Goal: Information Seeking & Learning: Learn about a topic

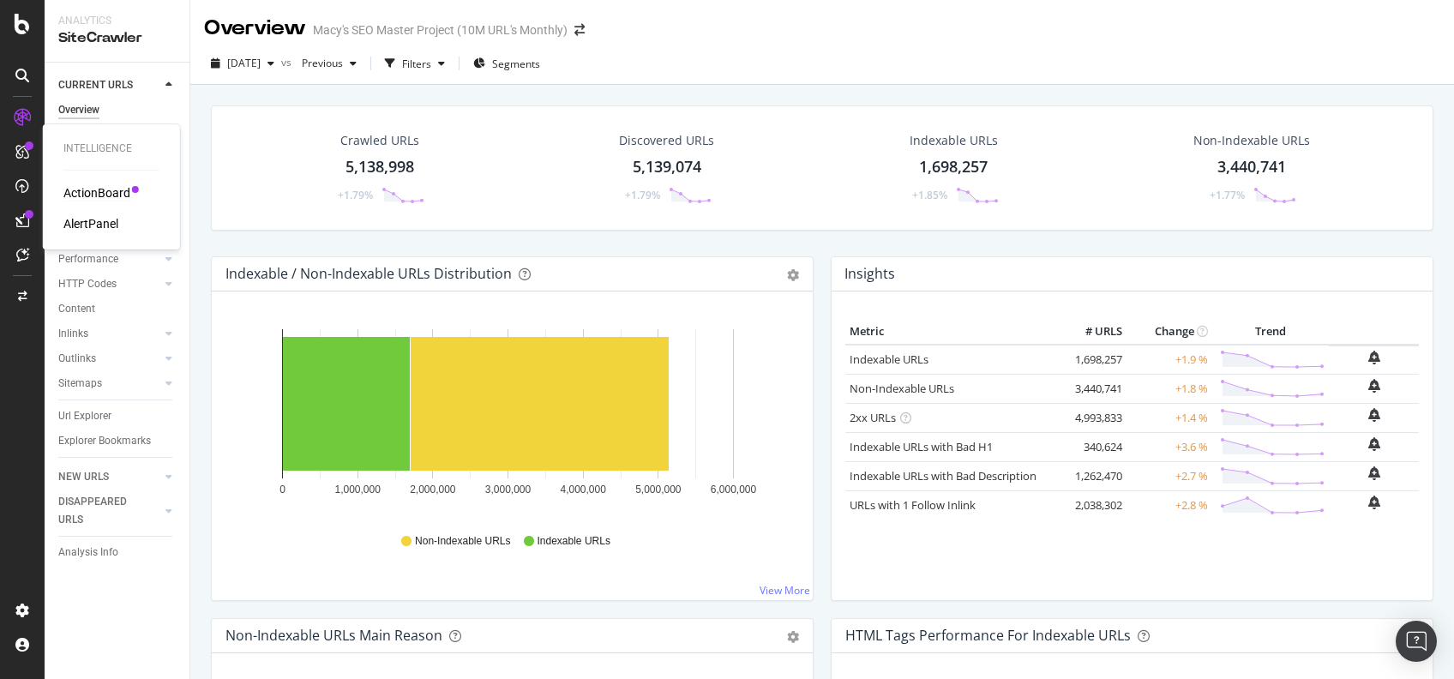
click at [98, 189] on div "ActionBoard" at bounding box center [96, 192] width 67 height 17
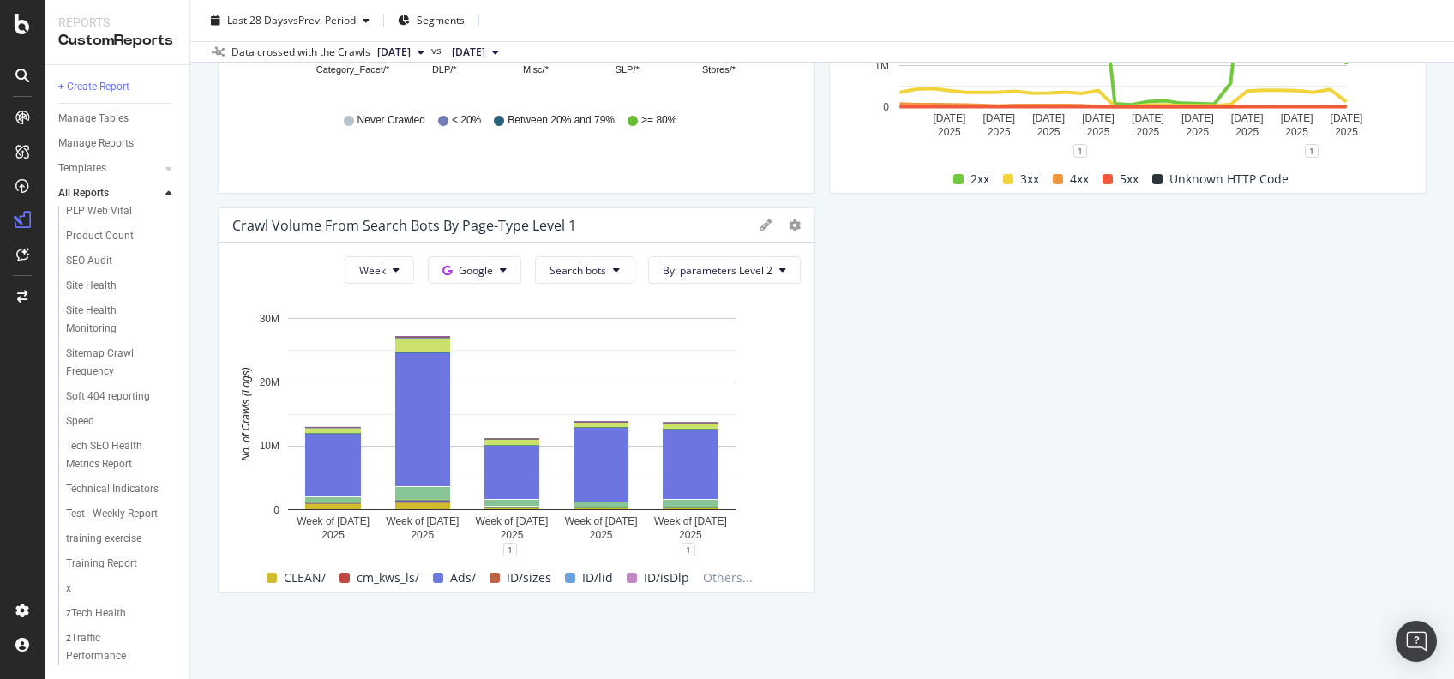
scroll to position [2439, 0]
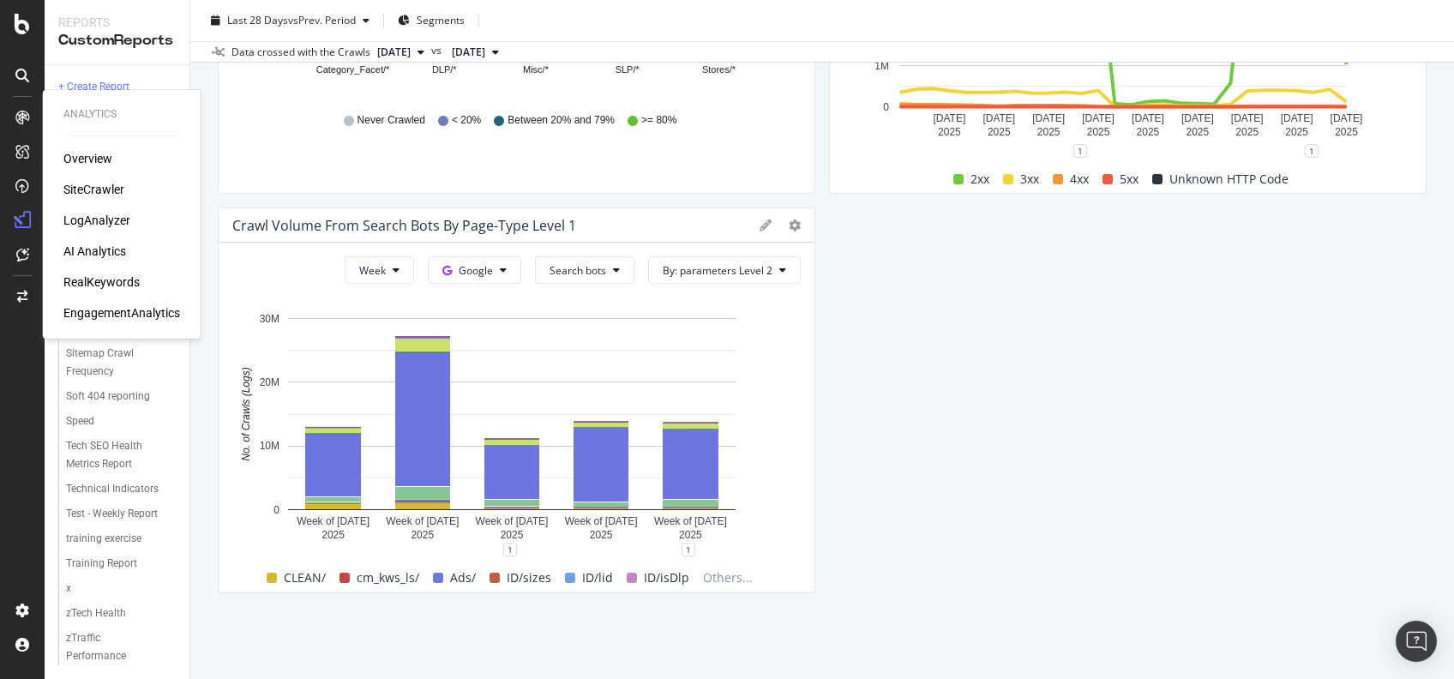
click at [75, 148] on div "Analytics Overview SiteCrawler LogAnalyzer AI Analytics RealKeywords Engagement…" at bounding box center [122, 214] width 144 height 242
click at [81, 153] on div "Overview" at bounding box center [87, 158] width 49 height 17
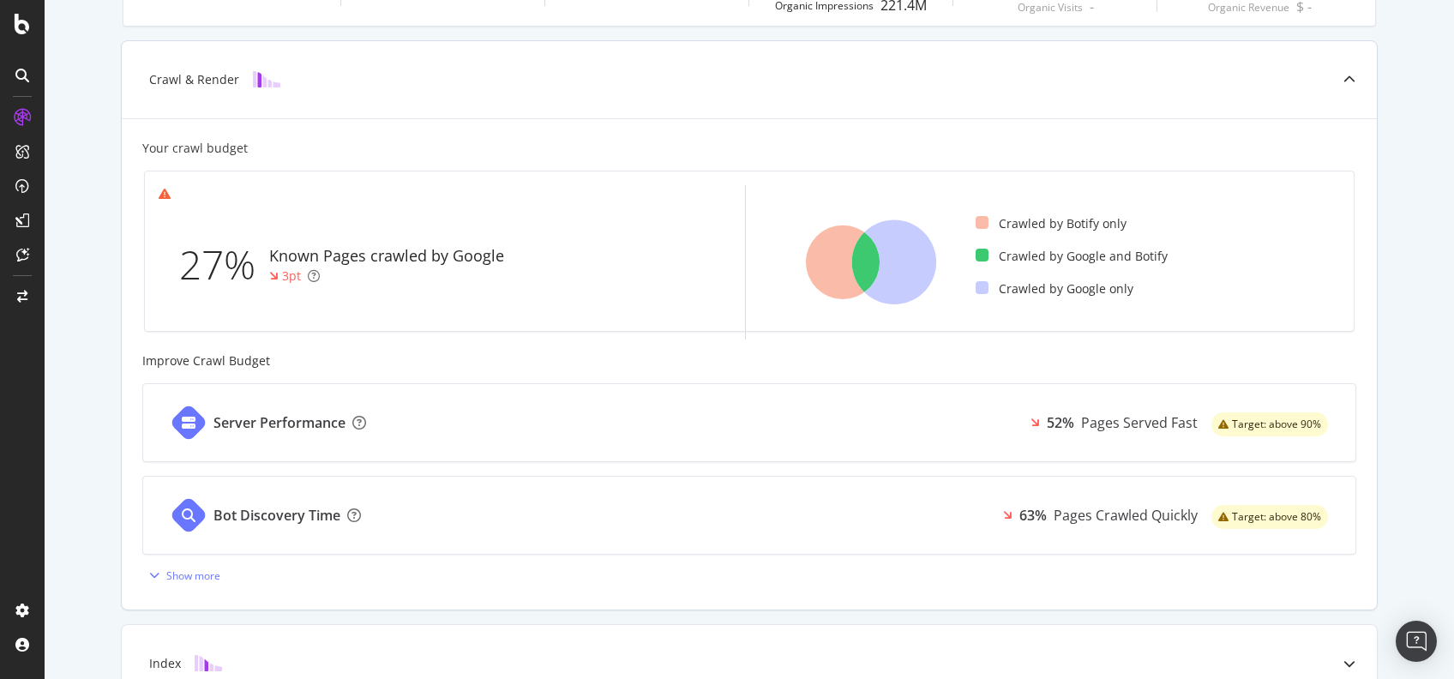
scroll to position [562, 0]
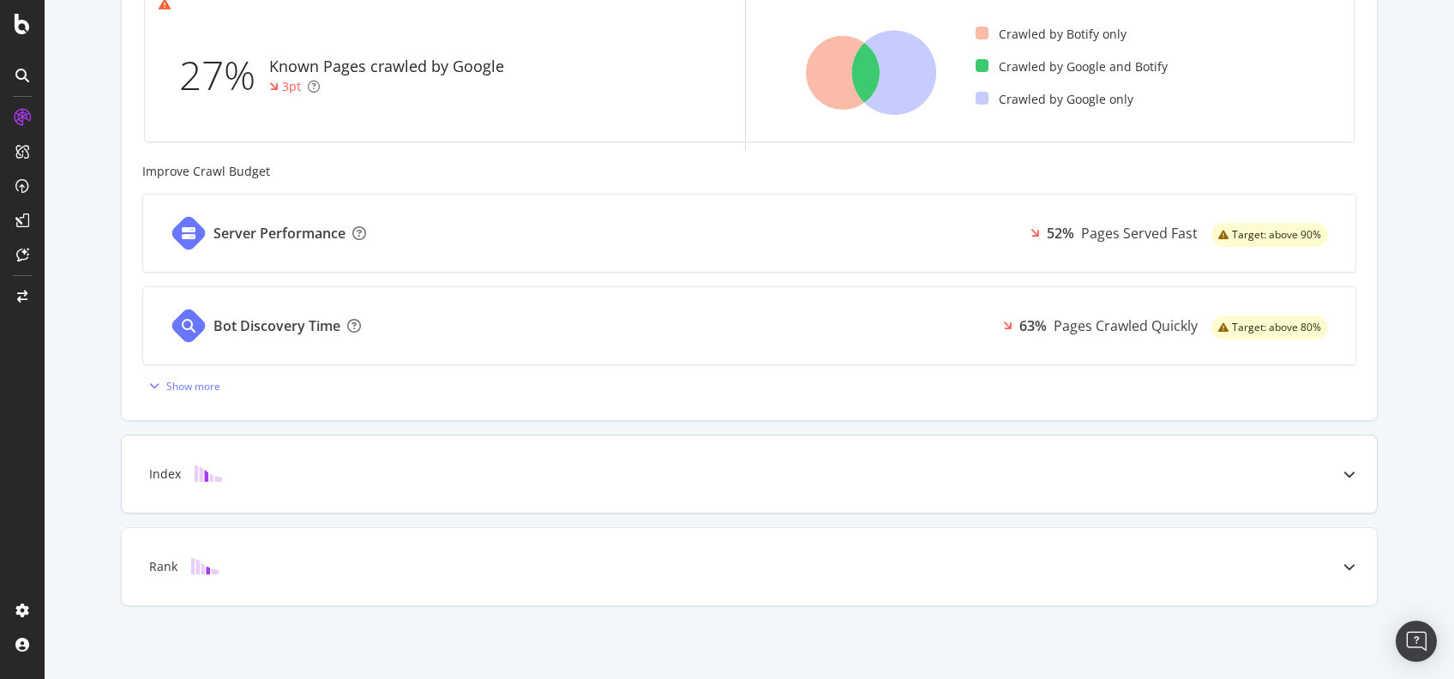
click at [1324, 477] on div at bounding box center [1349, 474] width 55 height 77
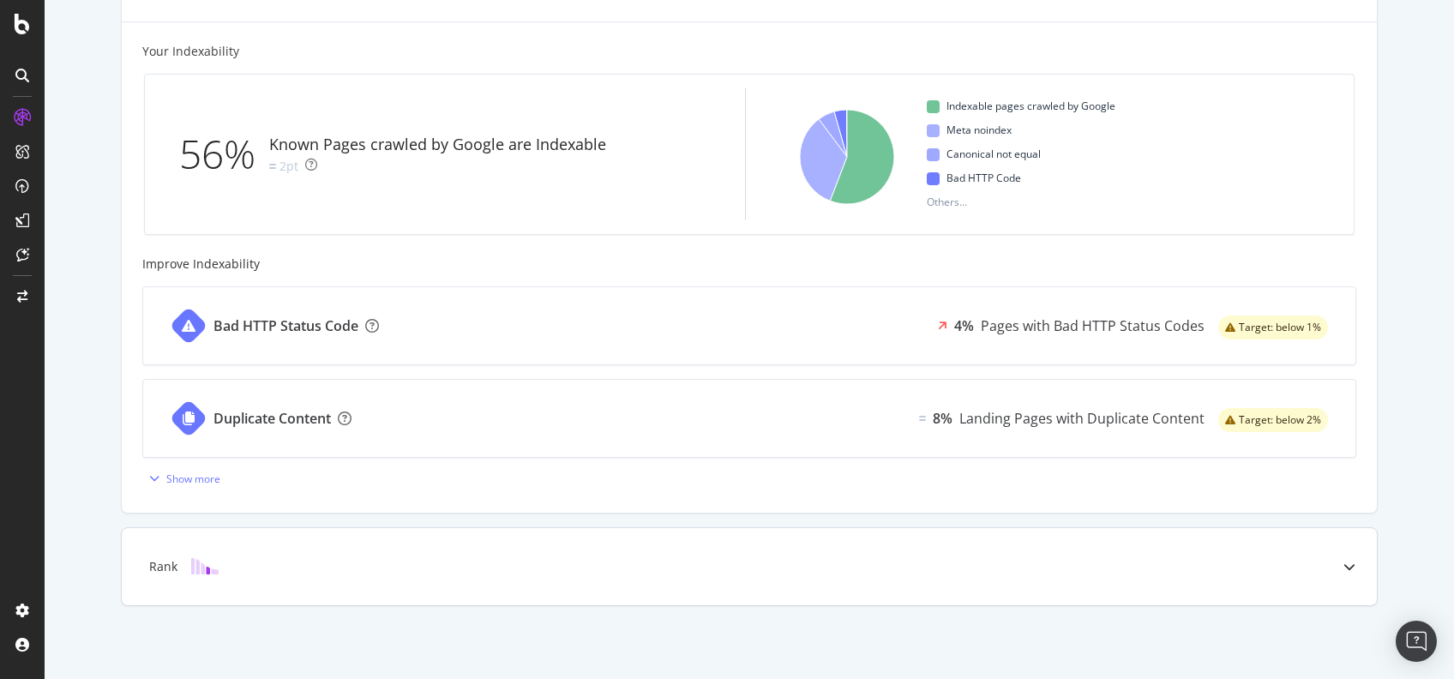
click at [1199, 579] on div "Rank" at bounding box center [749, 566] width 1255 height 77
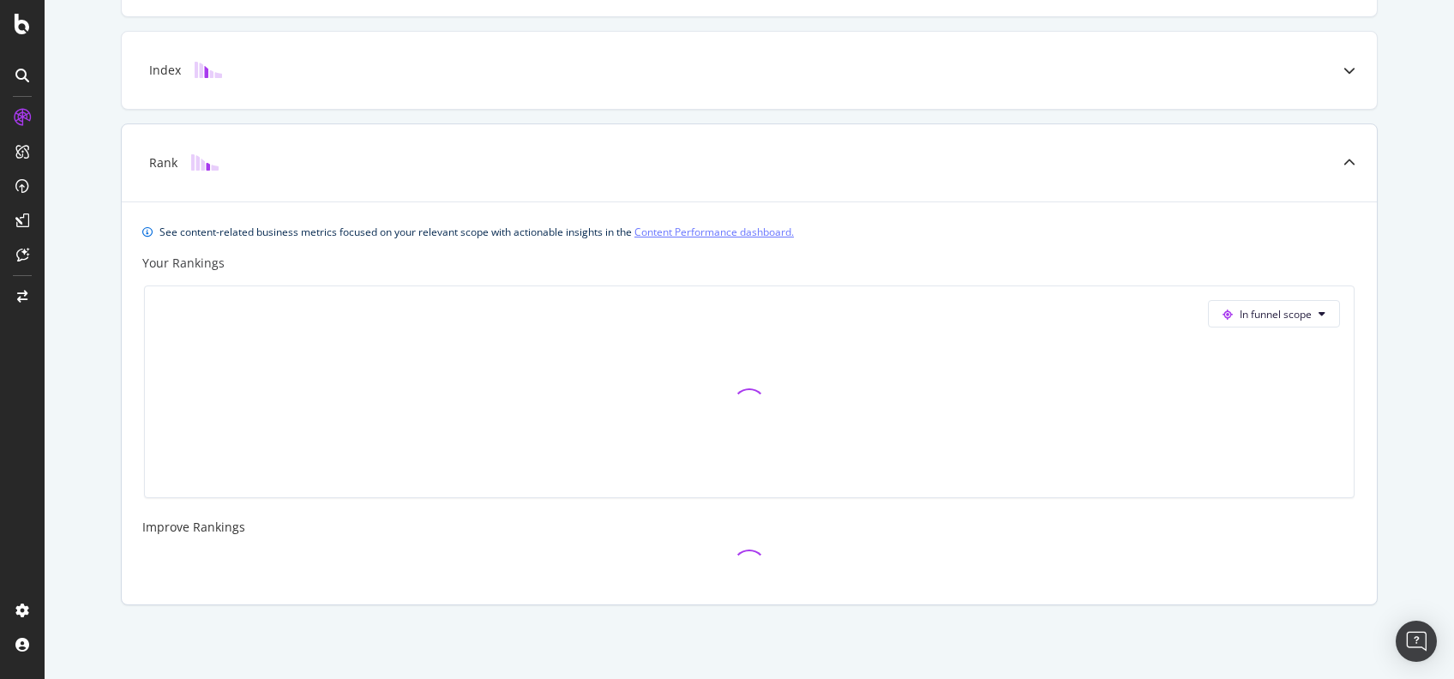
scroll to position [473, 0]
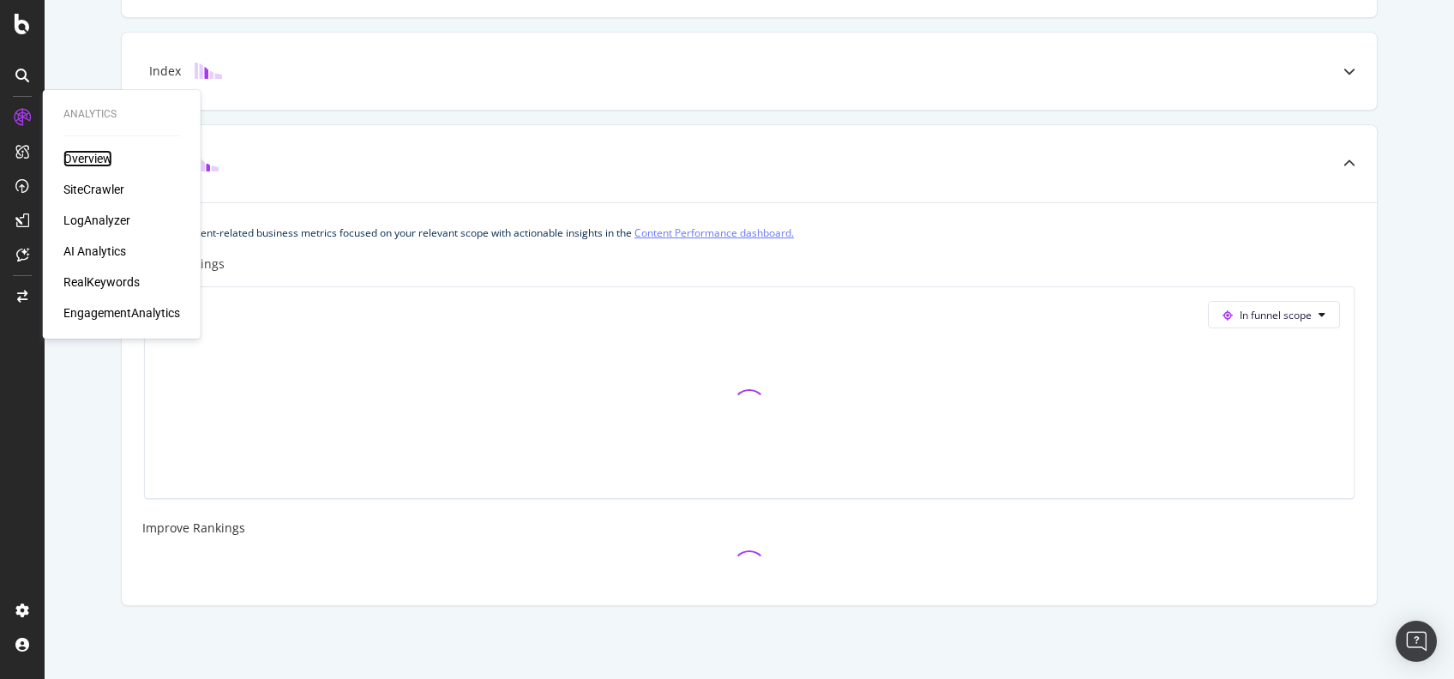
click at [93, 159] on div "Overview" at bounding box center [87, 158] width 49 height 17
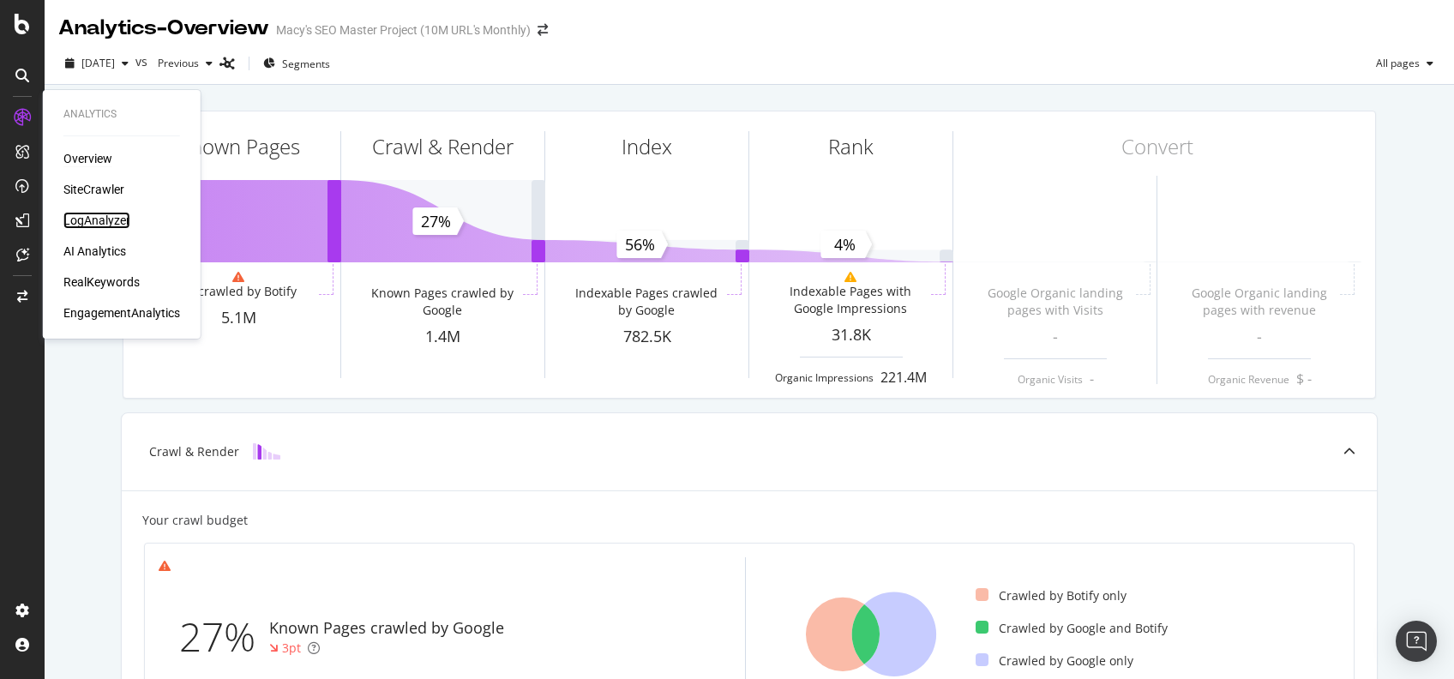
click at [108, 219] on div "LogAnalyzer" at bounding box center [96, 220] width 67 height 17
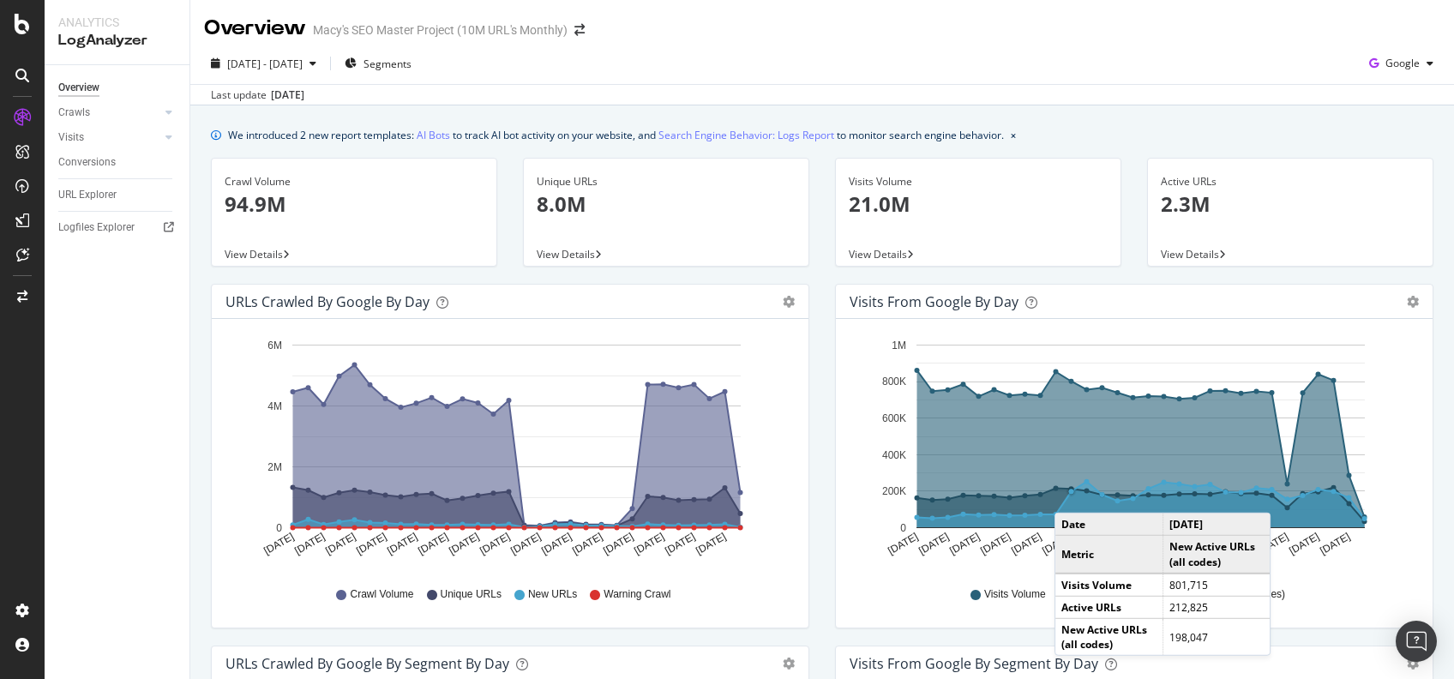
click at [1067, 496] on circle "A chart." at bounding box center [1071, 491] width 9 height 9
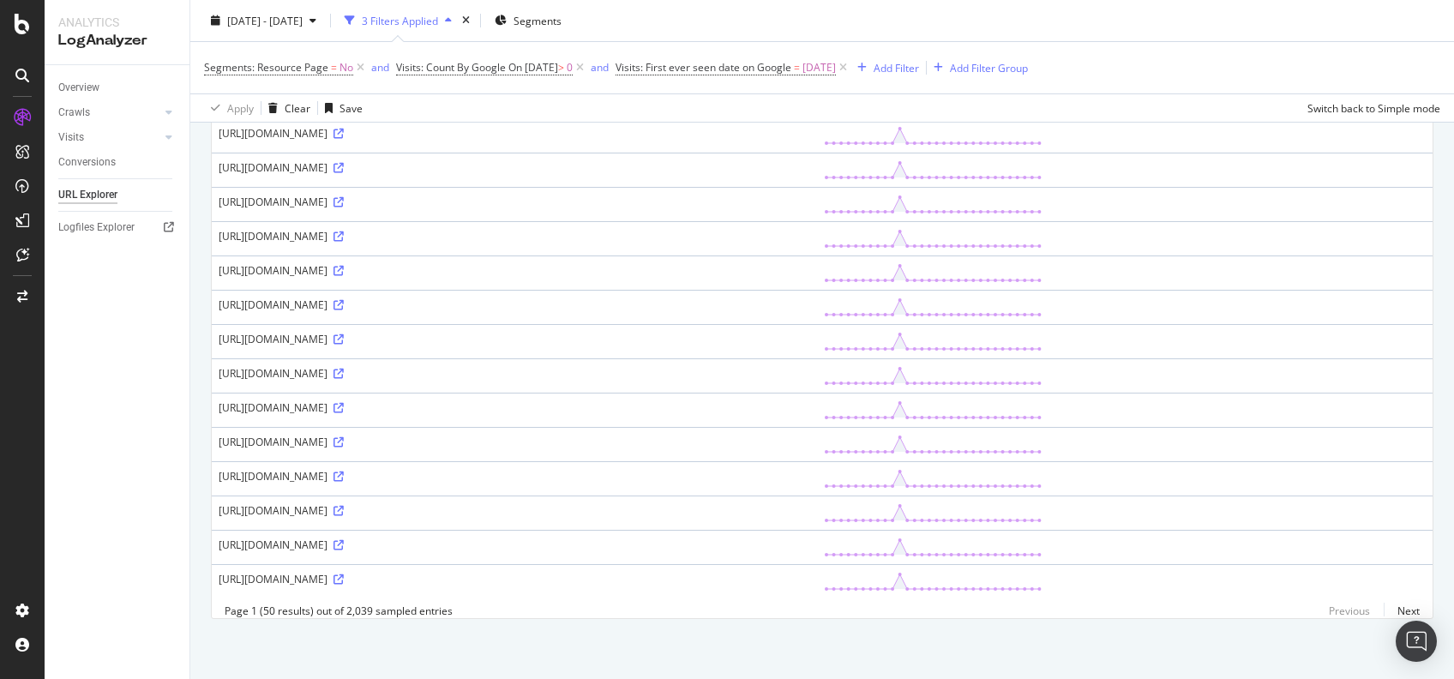
scroll to position [1915, 0]
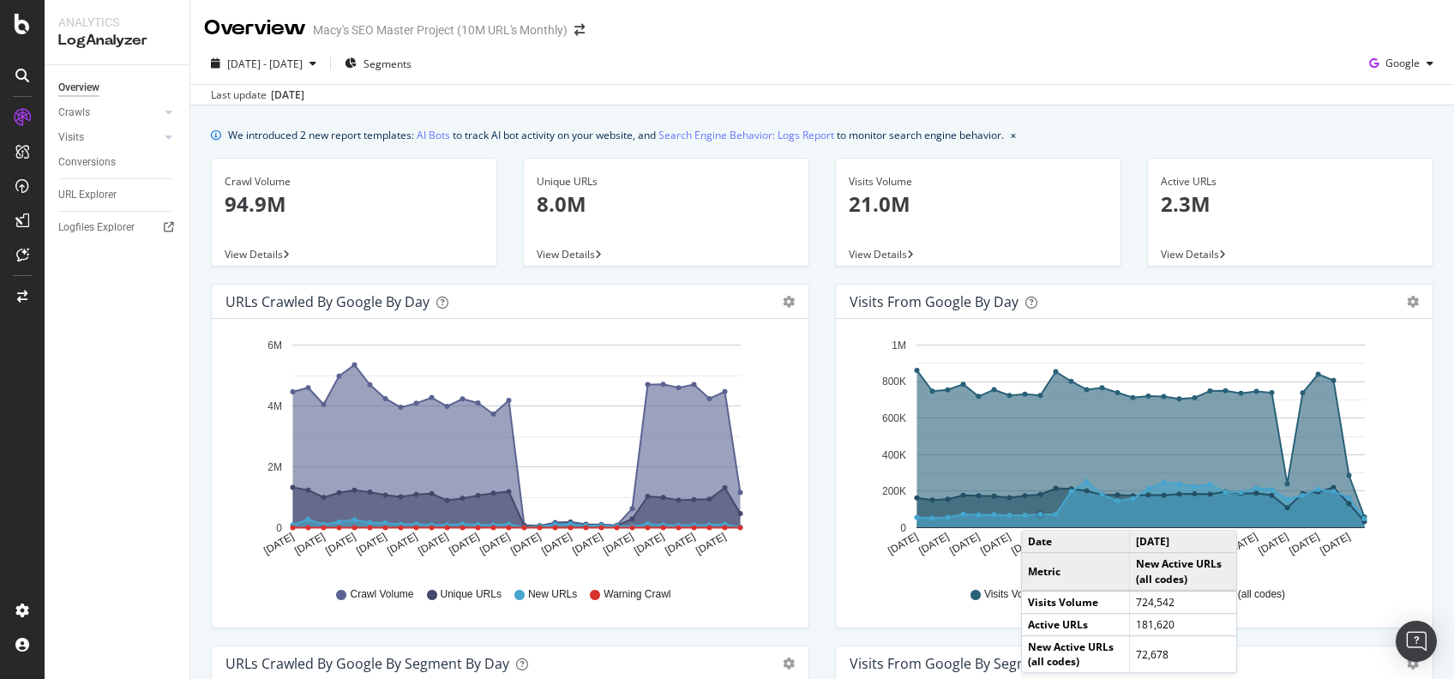
click at [1038, 513] on circle "A chart." at bounding box center [1040, 514] width 5 height 5
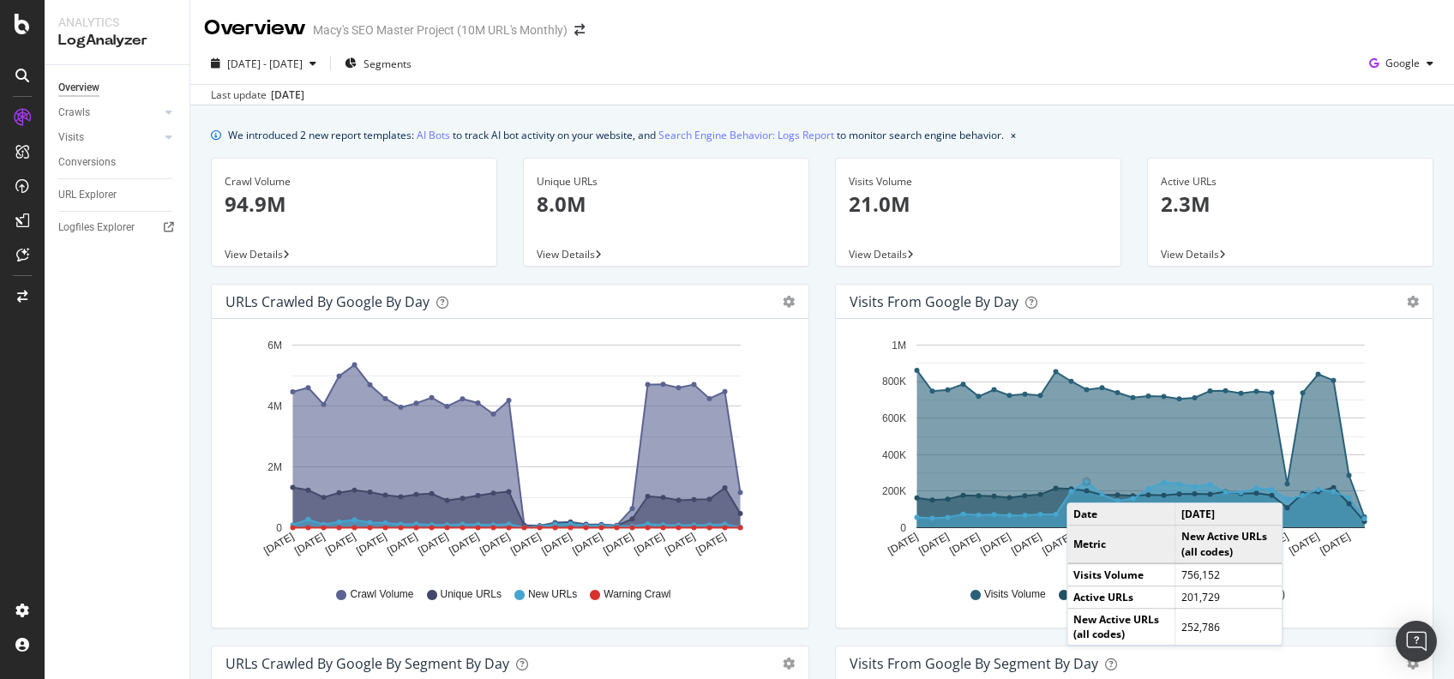
click at [1082, 485] on circle "A chart." at bounding box center [1086, 481] width 9 height 9
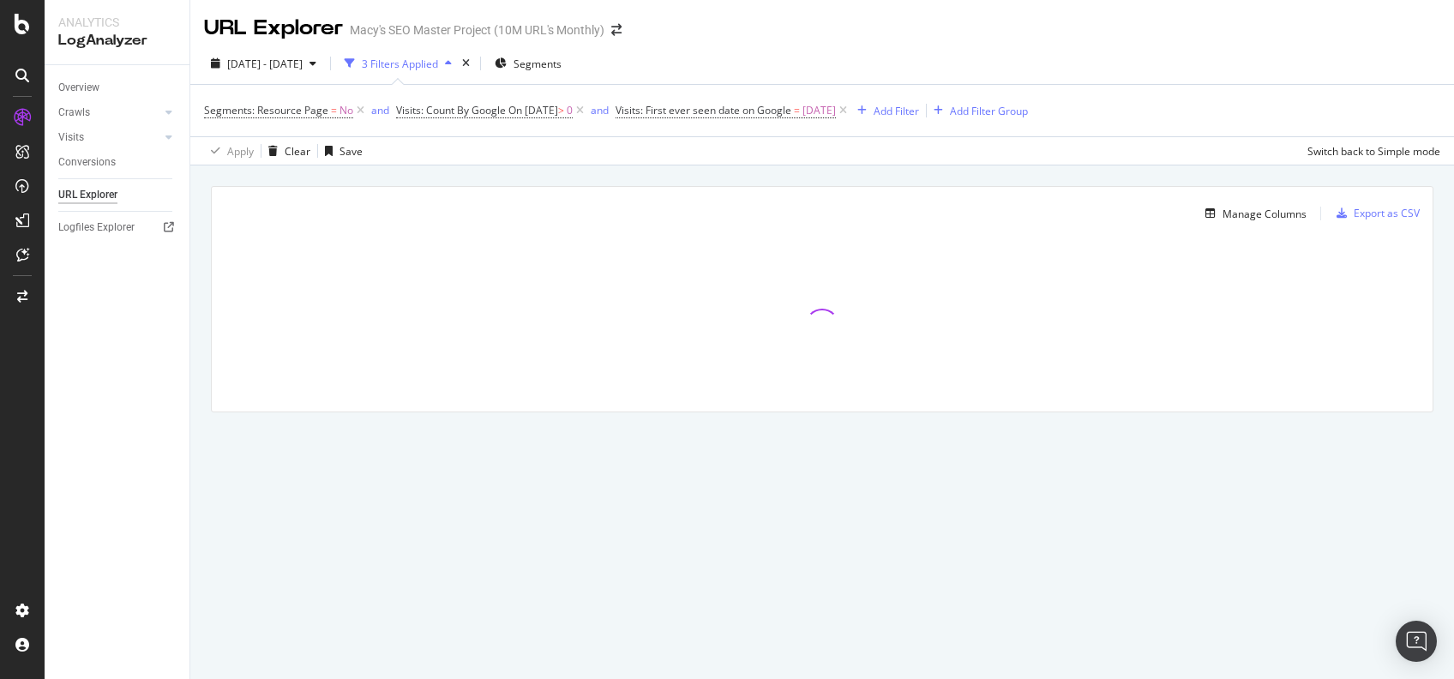
click at [459, 68] on div "button" at bounding box center [448, 63] width 21 height 10
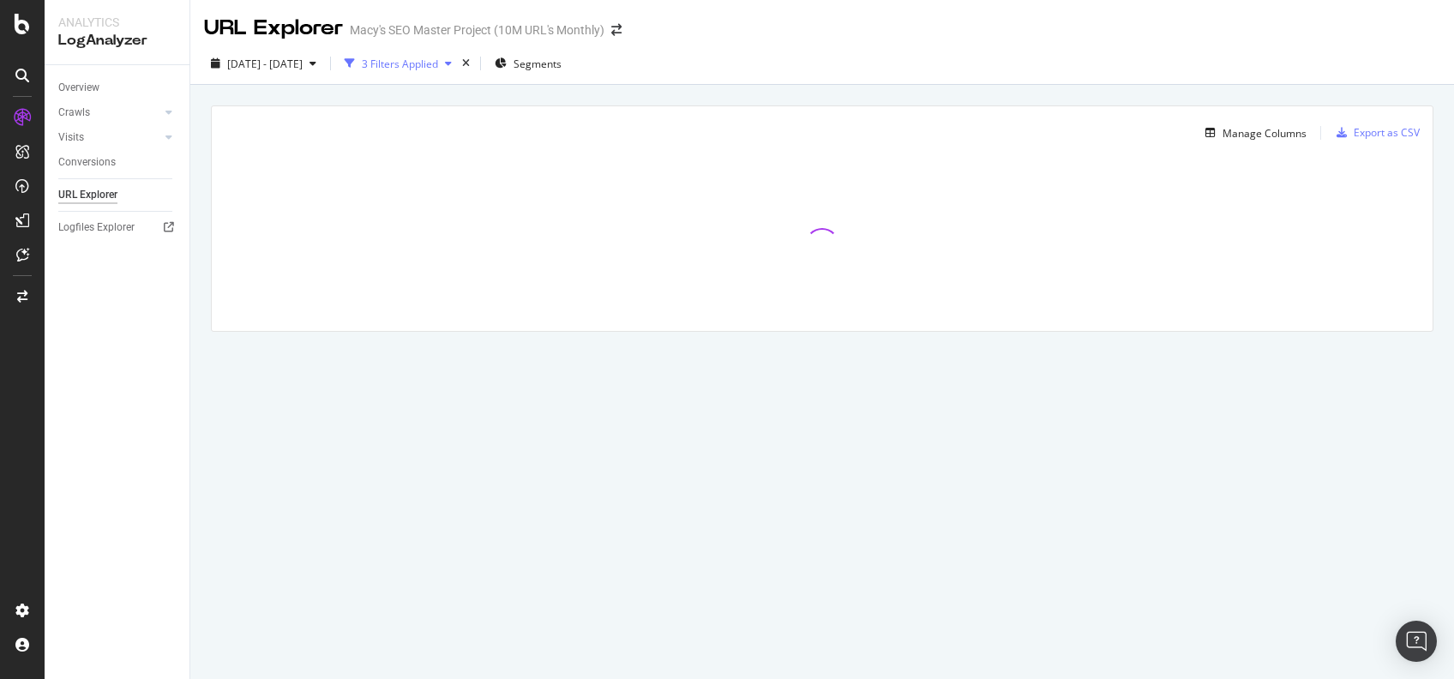
click at [459, 66] on div "button" at bounding box center [448, 63] width 21 height 10
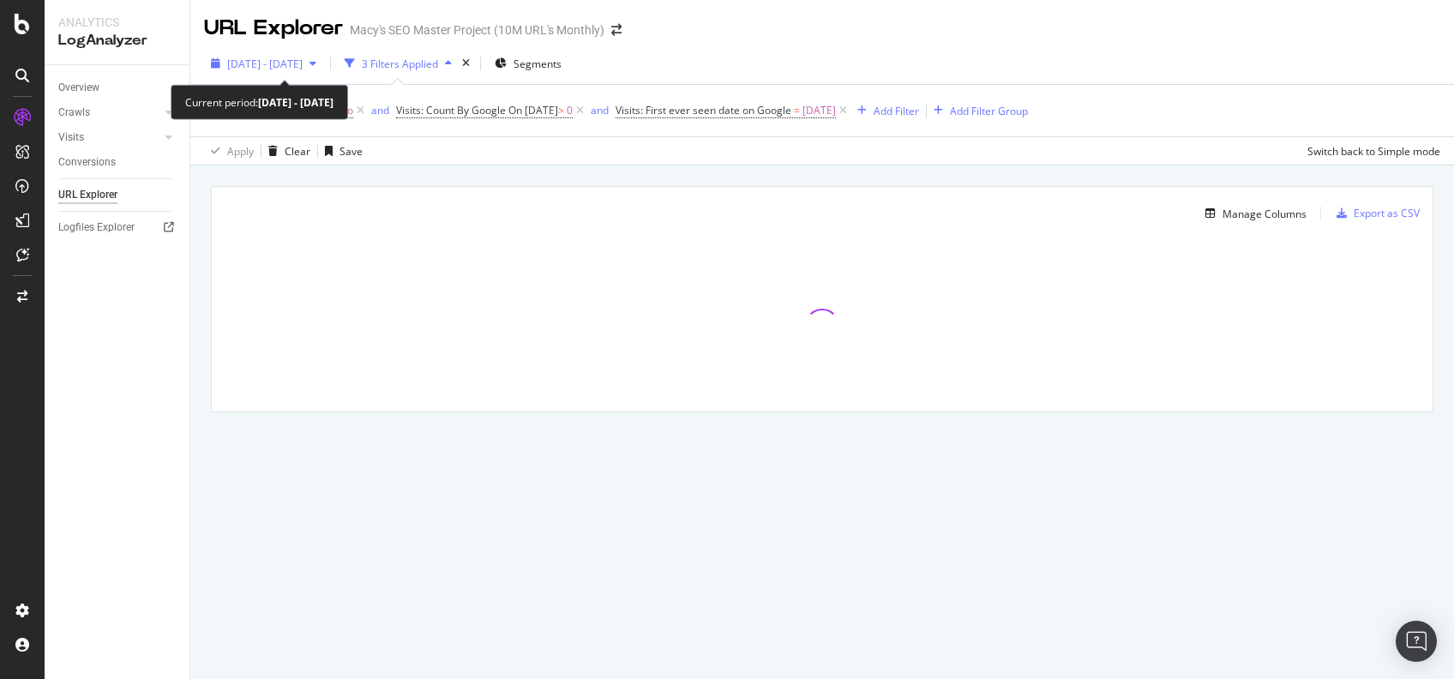
click at [323, 65] on div "button" at bounding box center [313, 63] width 21 height 10
click at [965, 48] on div "[DATE] - [DATE] 3 Filters Applied Segments Segments: Resource Page = No and Vis…" at bounding box center [822, 104] width 1264 height 123
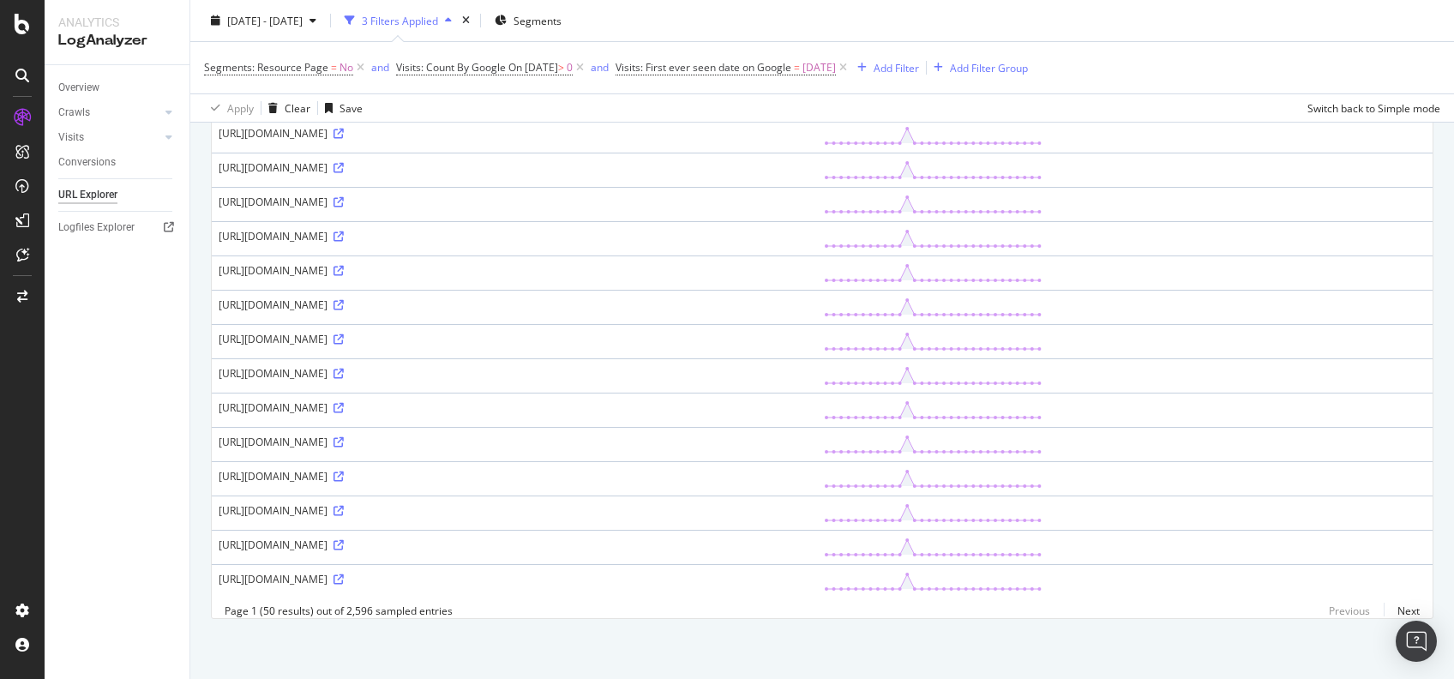
scroll to position [1930, 0]
click at [438, 15] on div "3 Filters Applied" at bounding box center [400, 20] width 76 height 15
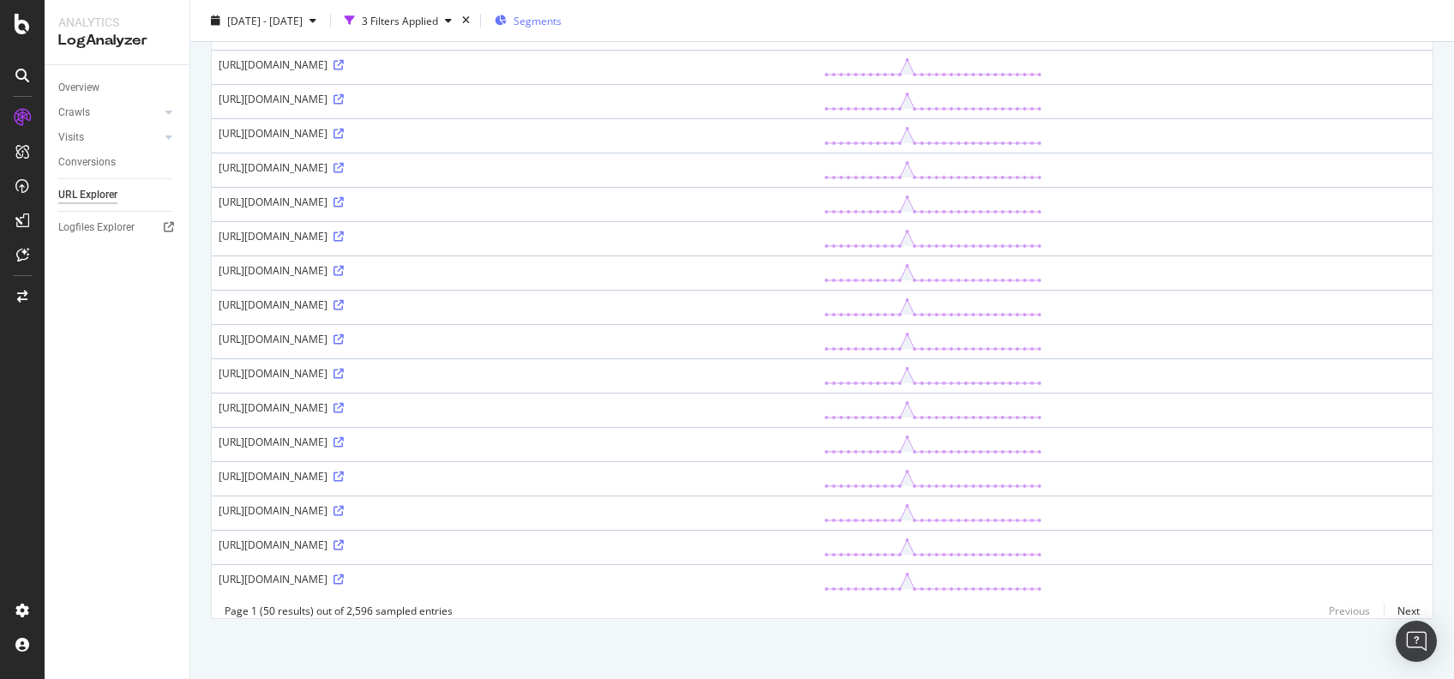
click at [562, 15] on span "Segments" at bounding box center [538, 20] width 48 height 15
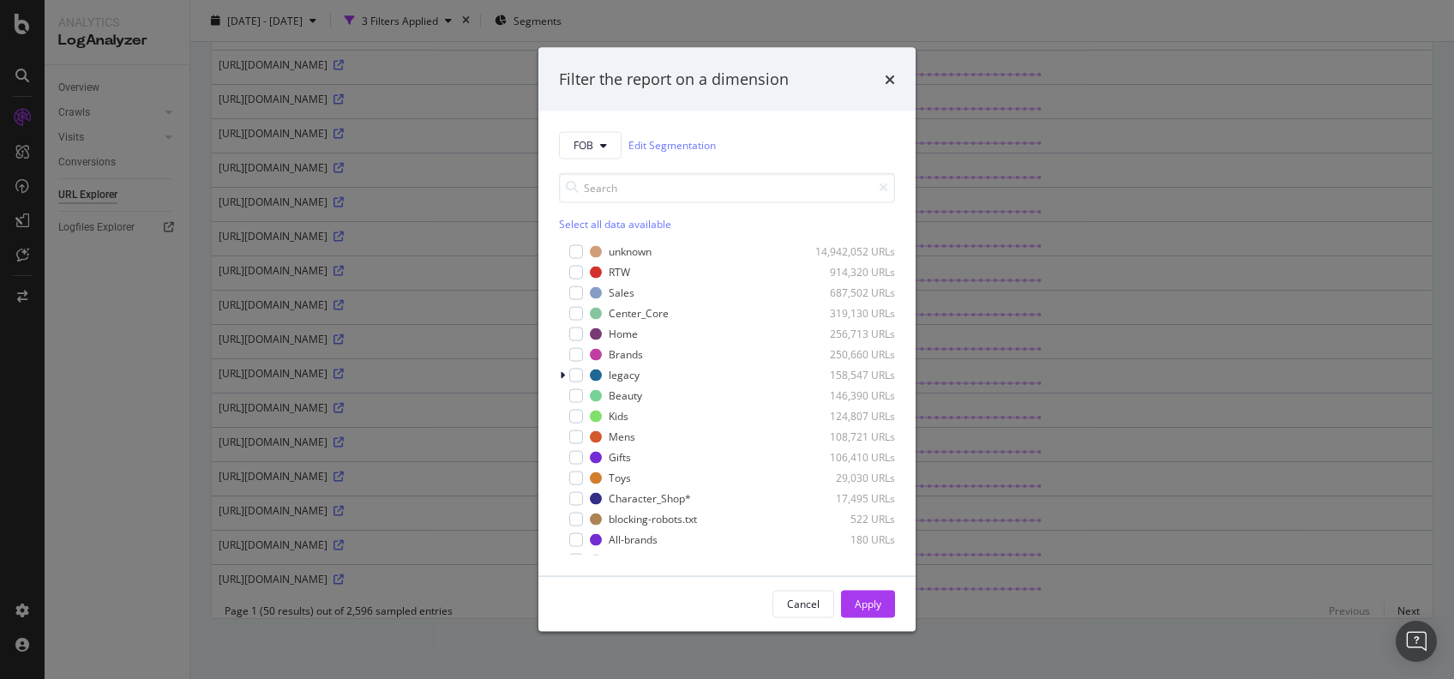
click at [435, 49] on div "Filter the report on a dimension FOB Edit Segmentation Select all data availabl…" at bounding box center [727, 339] width 1454 height 679
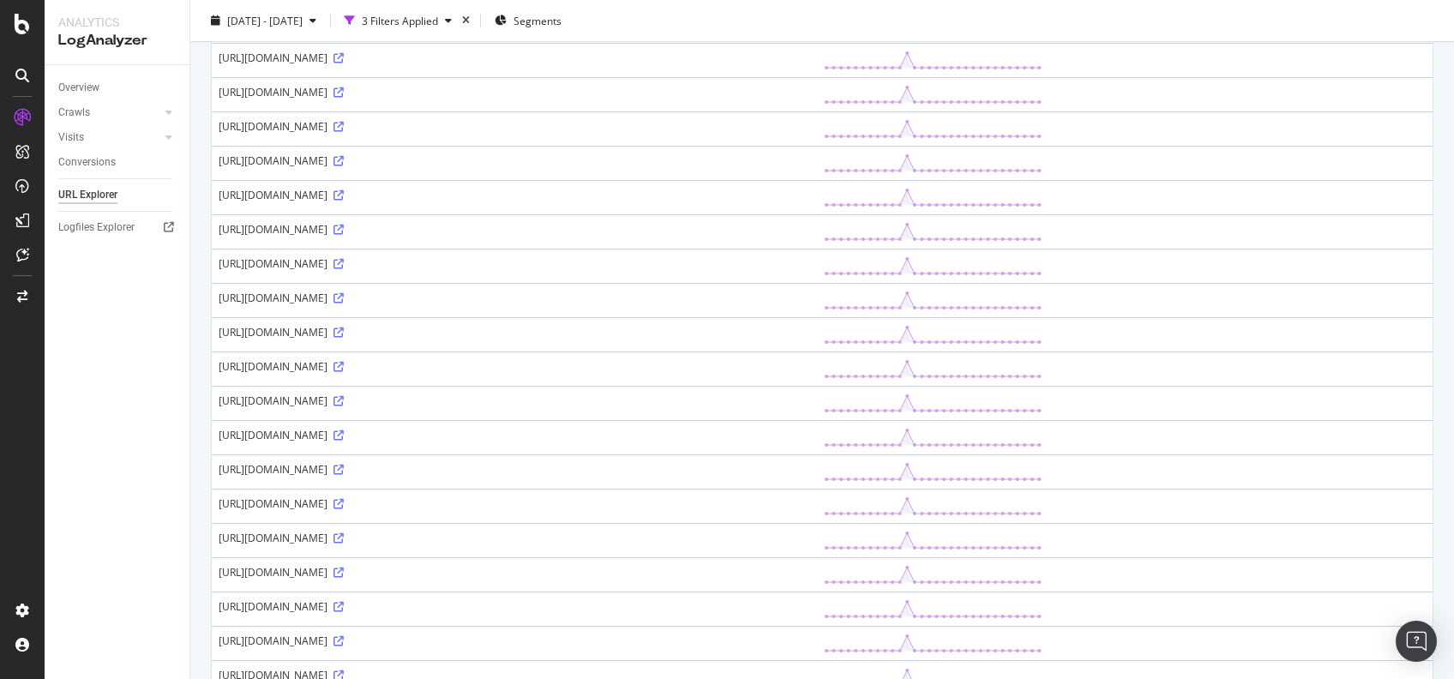
scroll to position [0, 0]
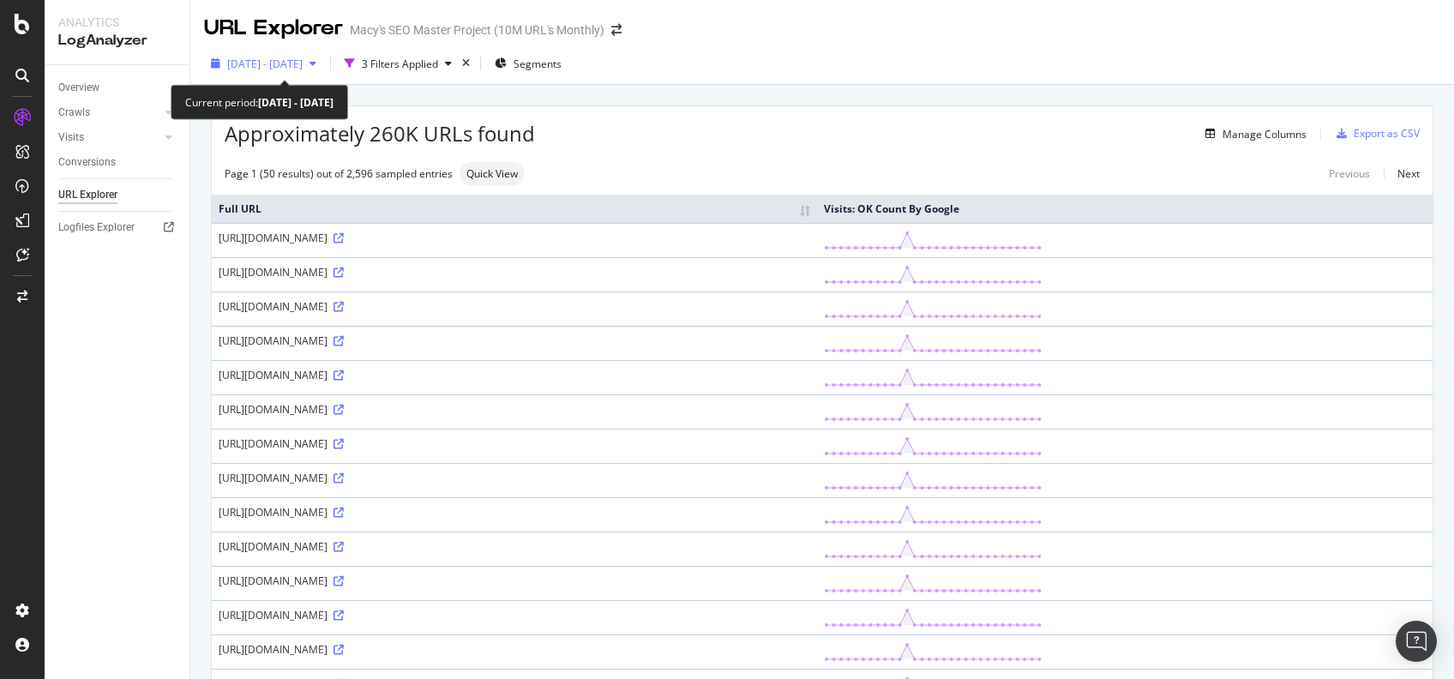
click at [323, 64] on div "button" at bounding box center [313, 63] width 21 height 10
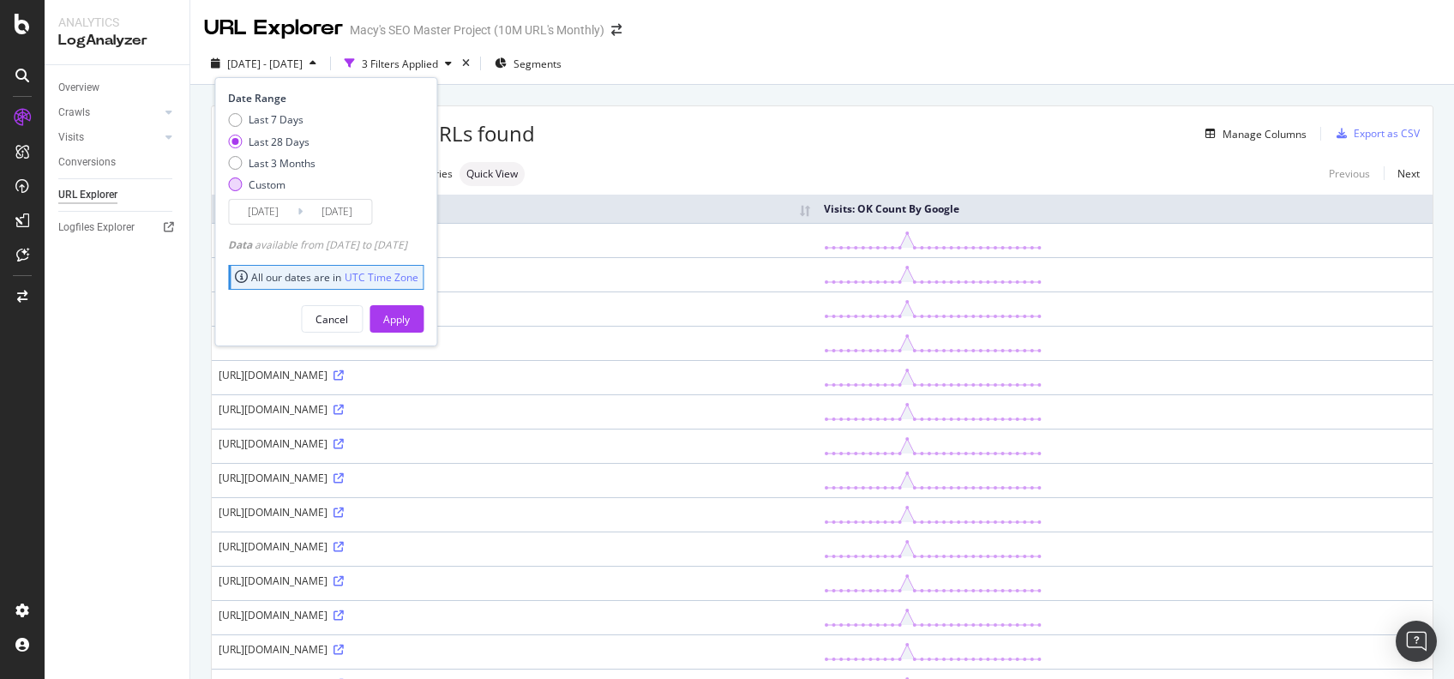
click at [286, 188] on div "Custom" at bounding box center [267, 184] width 37 height 15
click at [286, 144] on div "Last 28 Days" at bounding box center [279, 142] width 61 height 15
click at [348, 316] on div "Cancel" at bounding box center [332, 319] width 33 height 15
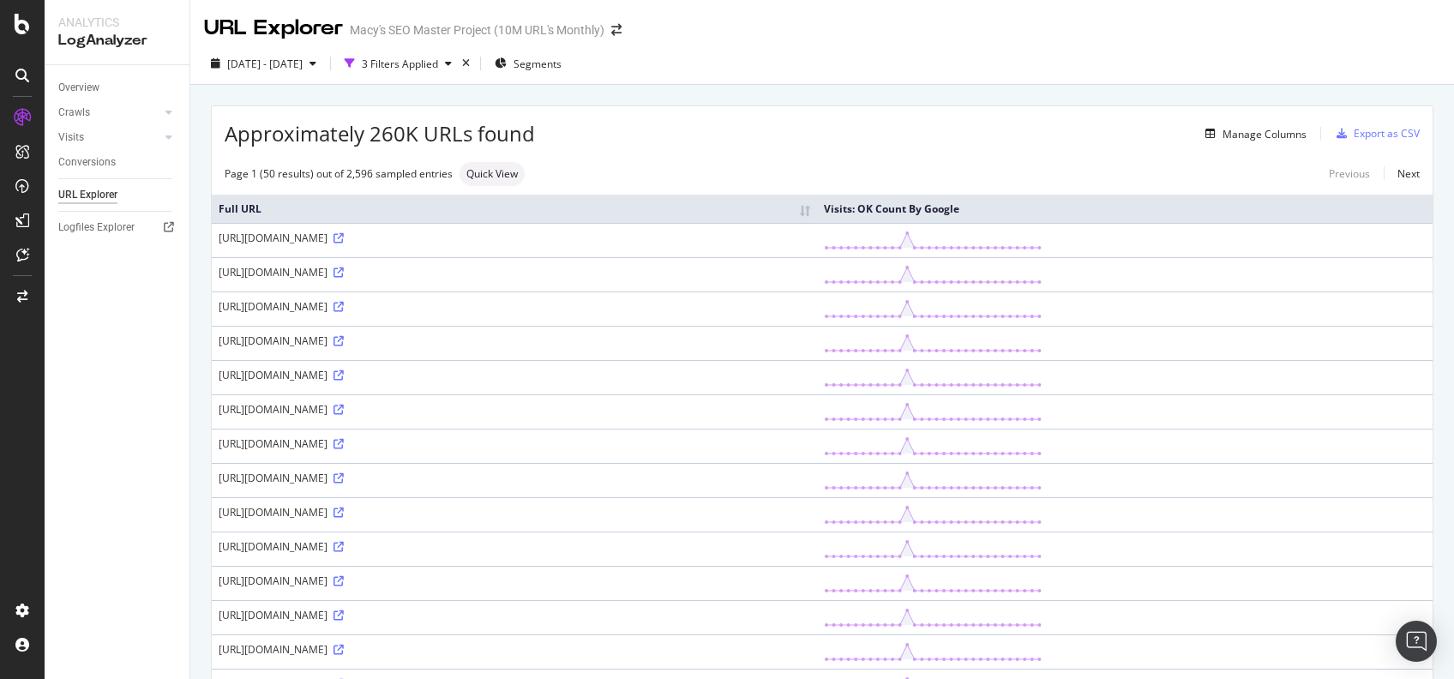
click at [635, 173] on div "Page 1 (50 results) out of 2,596 sampled entries Quick View Previous Next" at bounding box center [822, 174] width 1221 height 24
click at [562, 59] on span "Segments" at bounding box center [538, 64] width 48 height 15
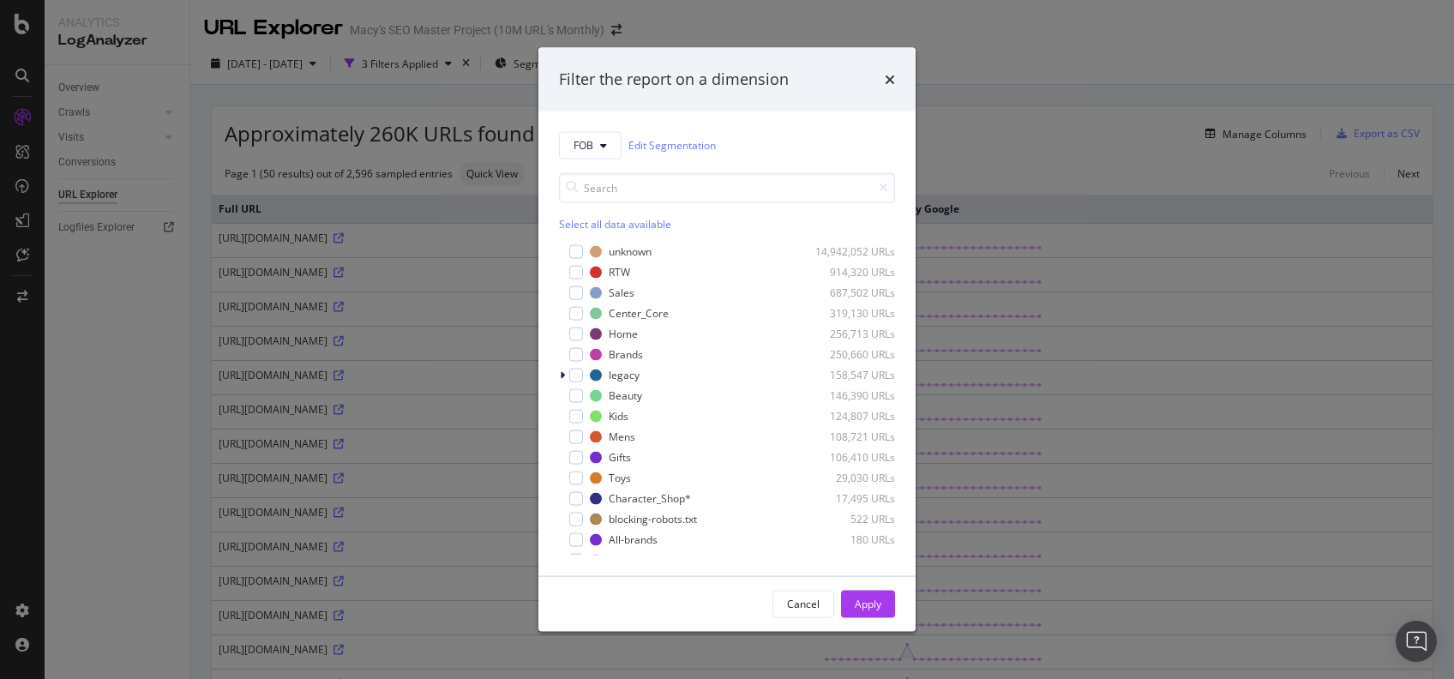
click at [891, 69] on div "times" at bounding box center [890, 80] width 10 height 22
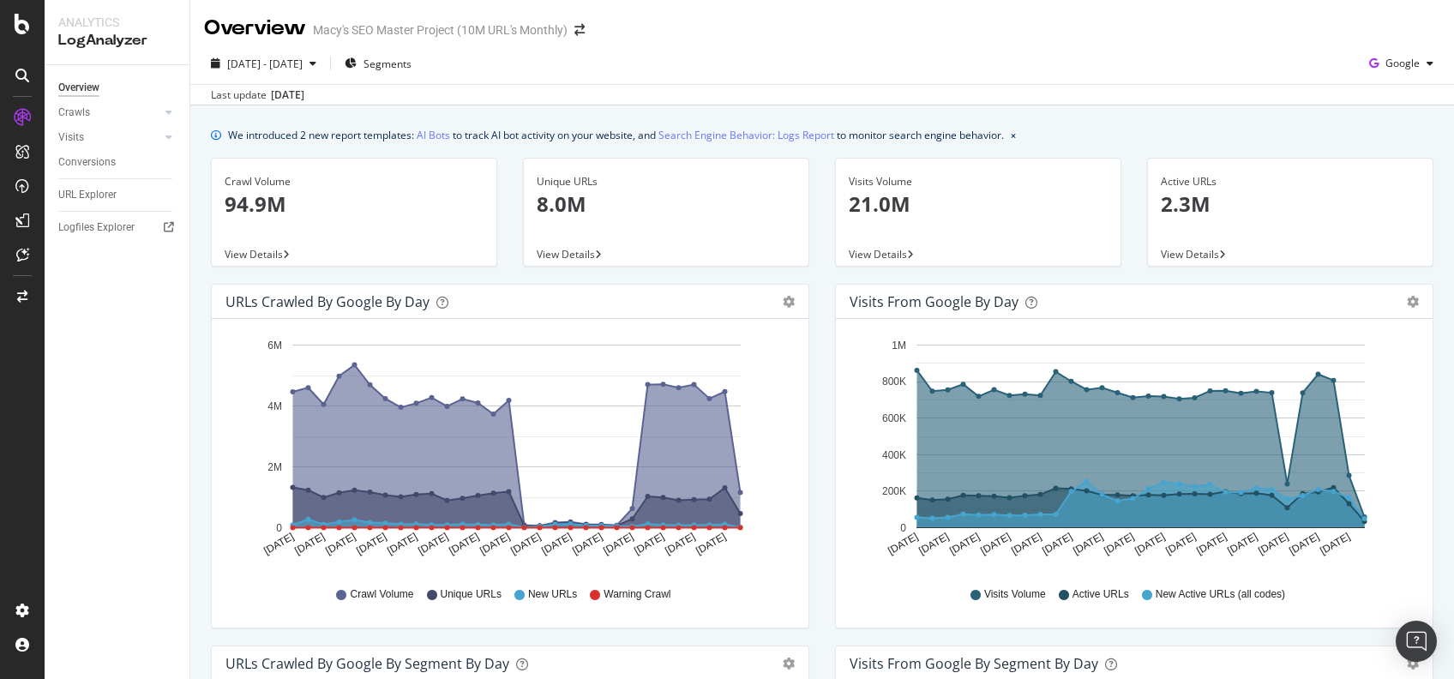
click at [1046, 304] on div "Visits from Google by day" at bounding box center [1116, 301] width 532 height 17
click at [1407, 301] on icon "gear" at bounding box center [1413, 302] width 12 height 12
click at [1338, 370] on span "Table" at bounding box center [1363, 371] width 135 height 26
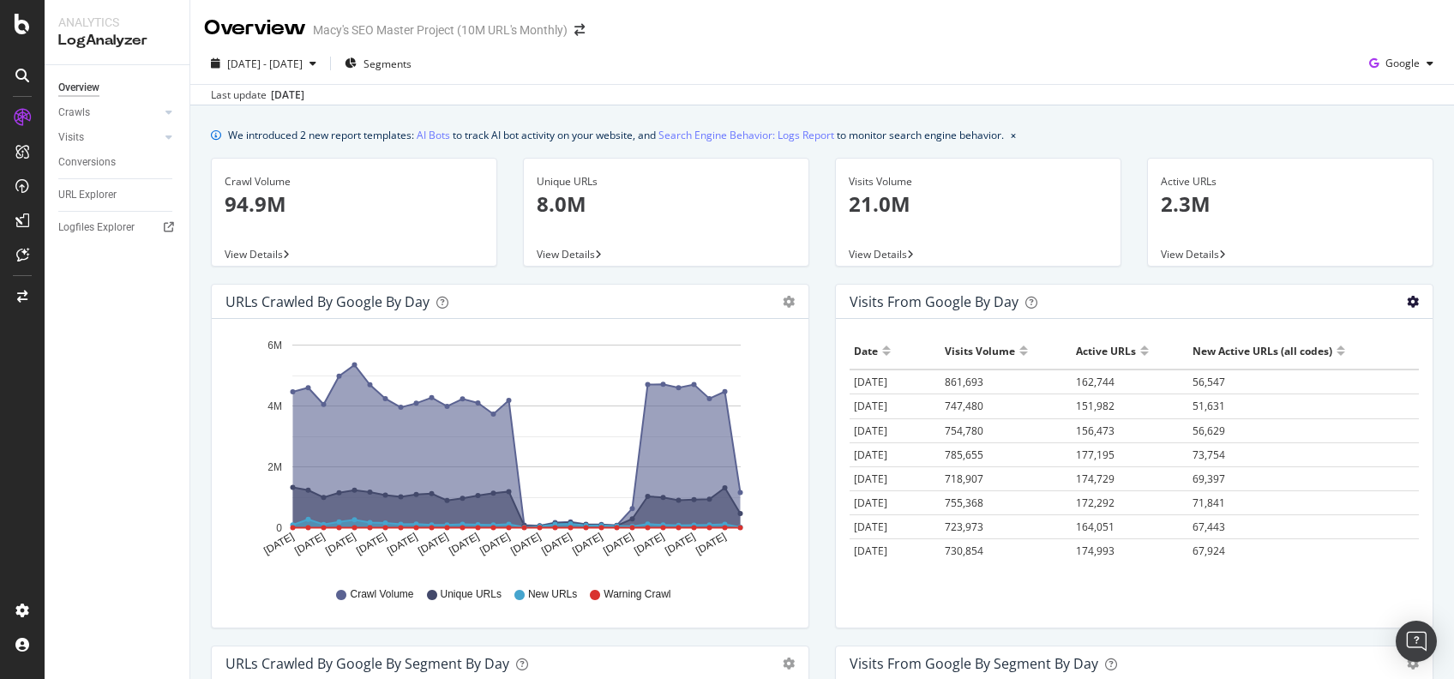
click at [1407, 298] on icon "gear" at bounding box center [1413, 302] width 12 height 12
click at [1338, 338] on span "Area" at bounding box center [1363, 337] width 135 height 26
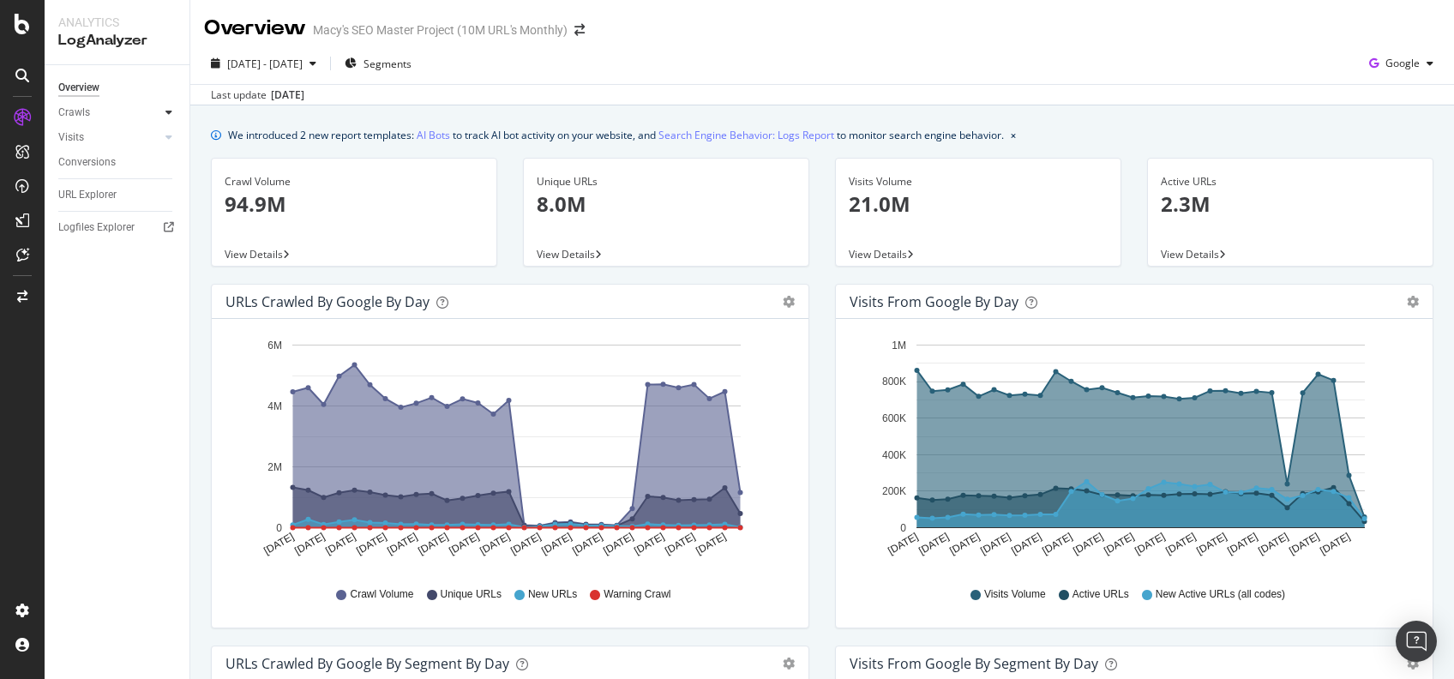
click at [161, 111] on div at bounding box center [168, 112] width 17 height 17
click at [139, 140] on div "Daily Distribution" at bounding box center [106, 138] width 80 height 18
click at [165, 137] on icon at bounding box center [168, 137] width 7 height 10
click at [118, 182] on div "Segments Distribution" at bounding box center [113, 196] width 95 height 36
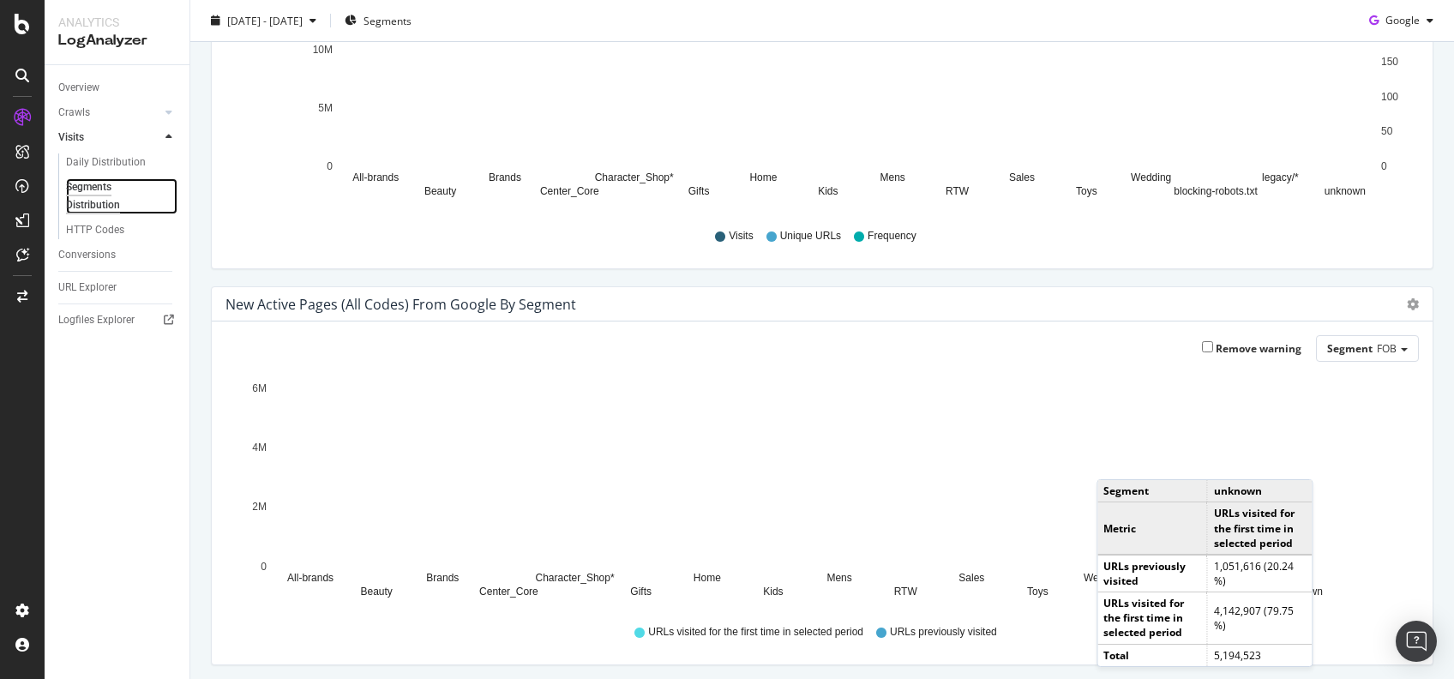
scroll to position [278, 0]
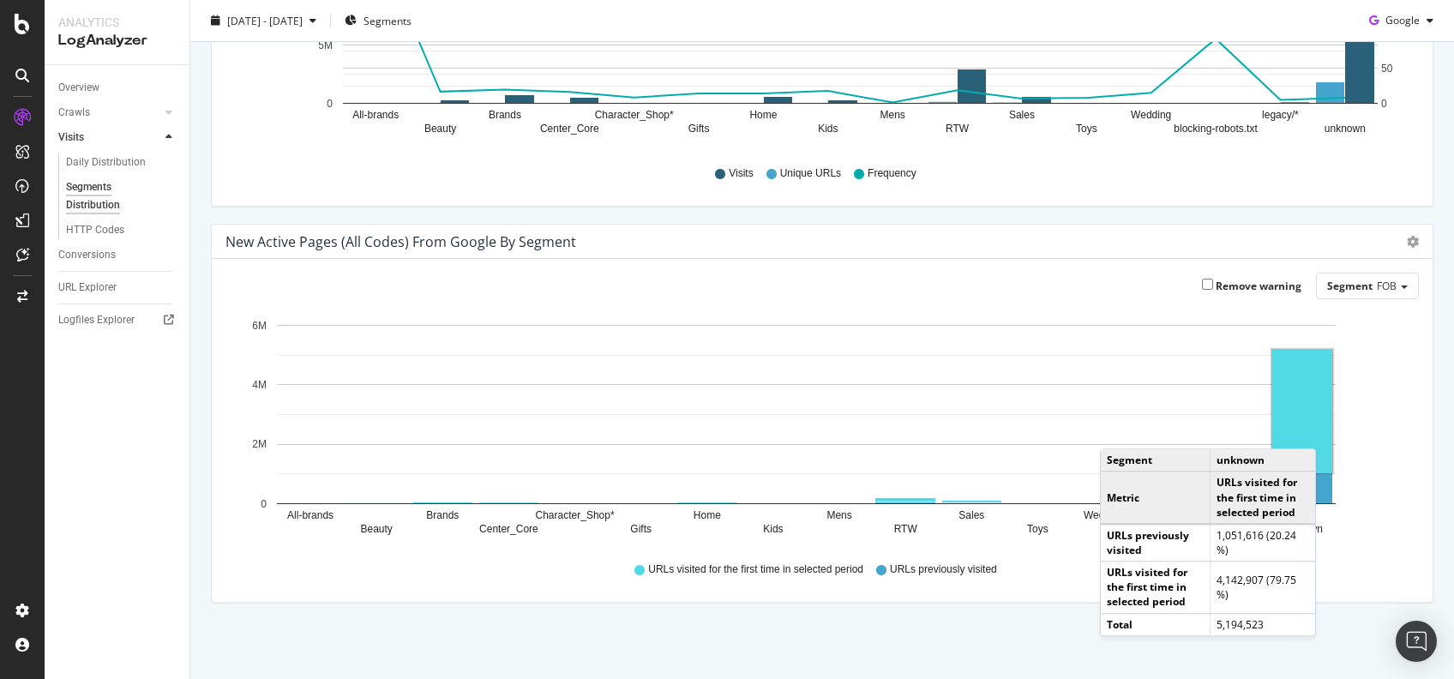
click at [1316, 431] on rect "A chart." at bounding box center [1302, 411] width 60 height 123
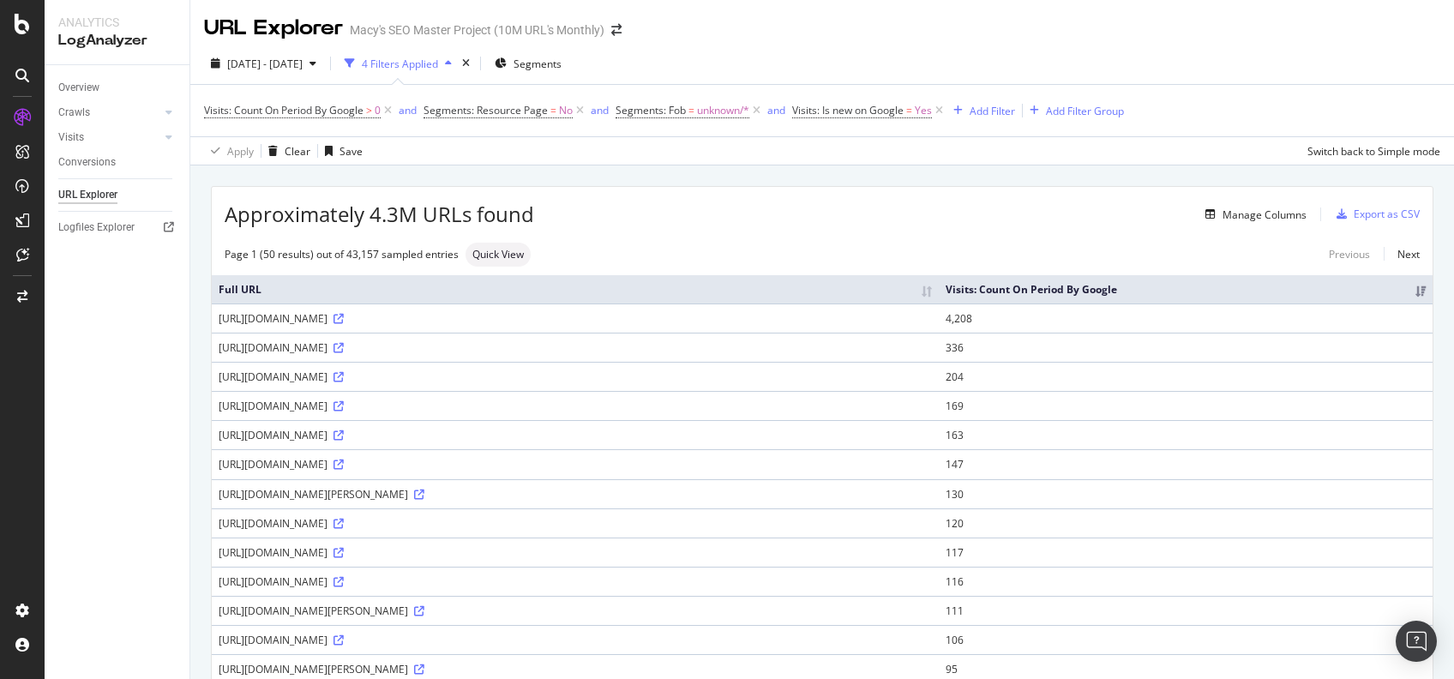
drag, startPoint x: 408, startPoint y: 677, endPoint x: 685, endPoint y: 532, distance: 312.6
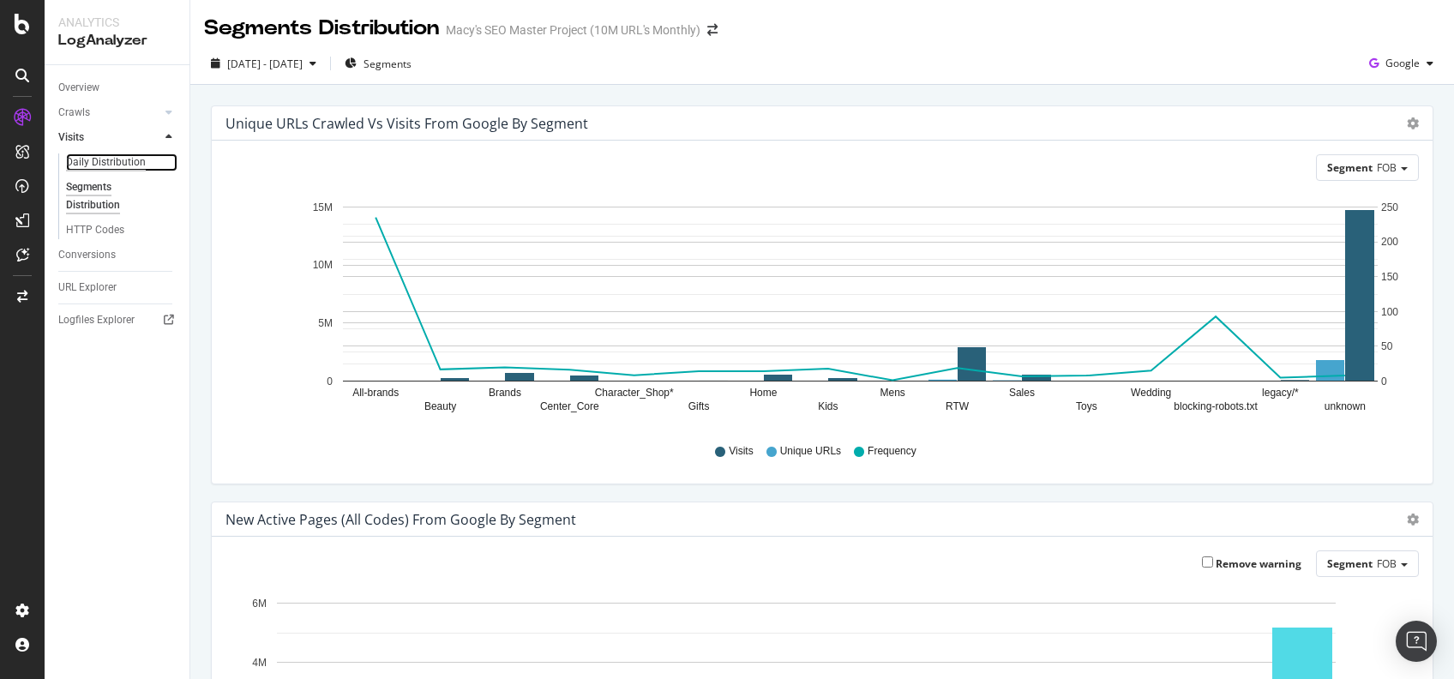
click at [123, 161] on div "Daily Distribution" at bounding box center [106, 162] width 80 height 18
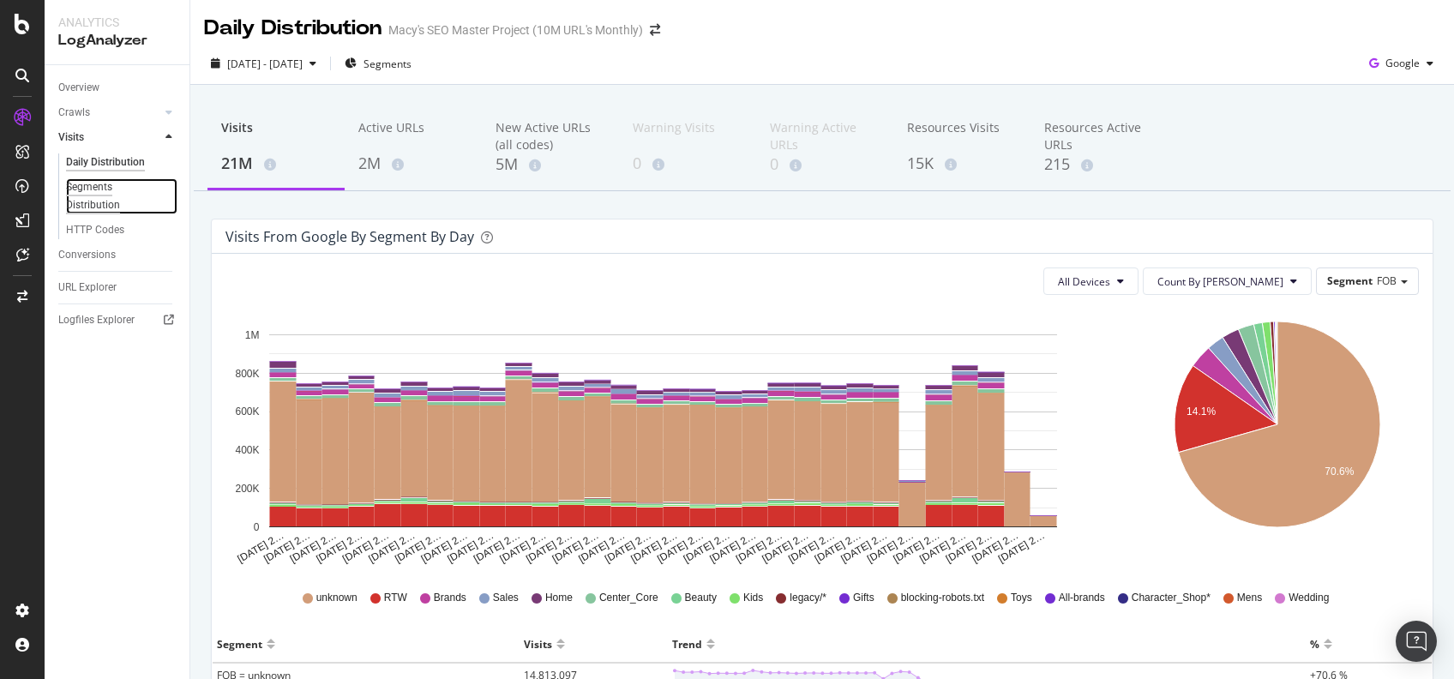
click at [125, 192] on div "Segments Distribution" at bounding box center [113, 196] width 95 height 36
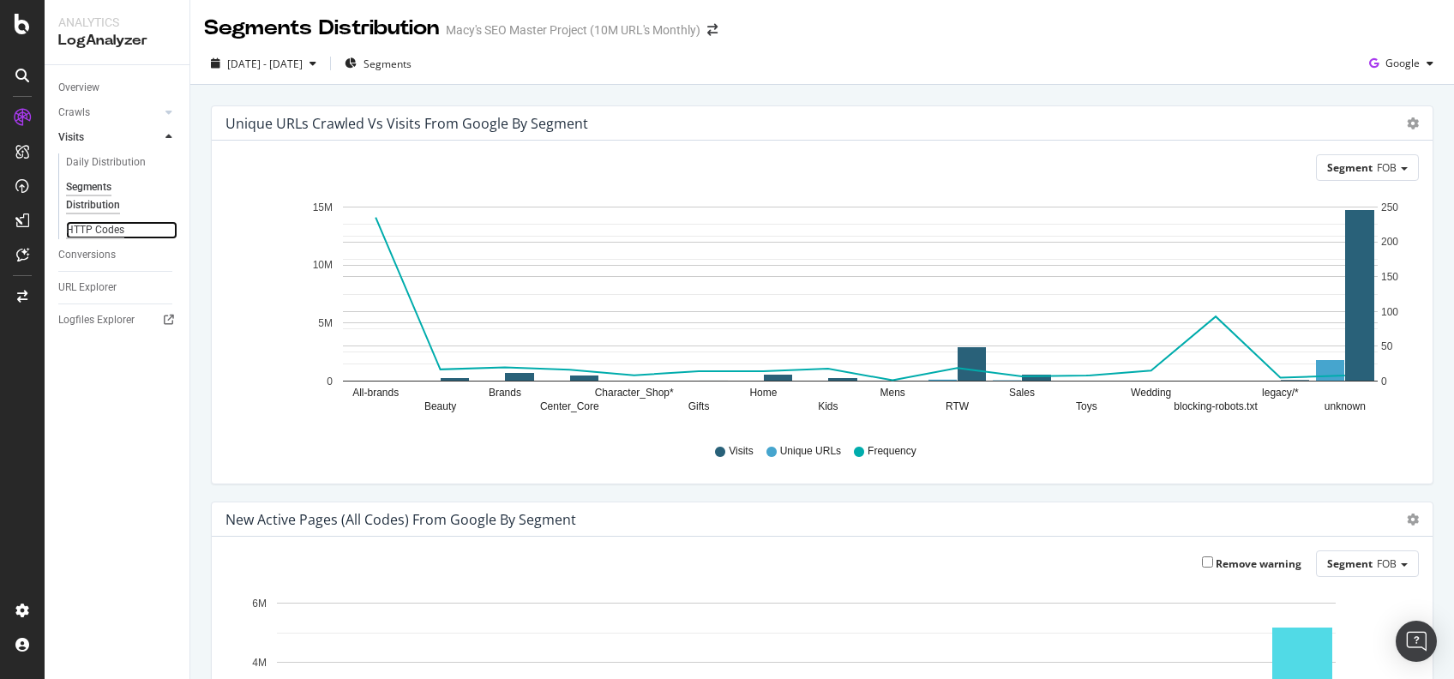
click at [110, 224] on div "HTTP Codes" at bounding box center [95, 230] width 58 height 18
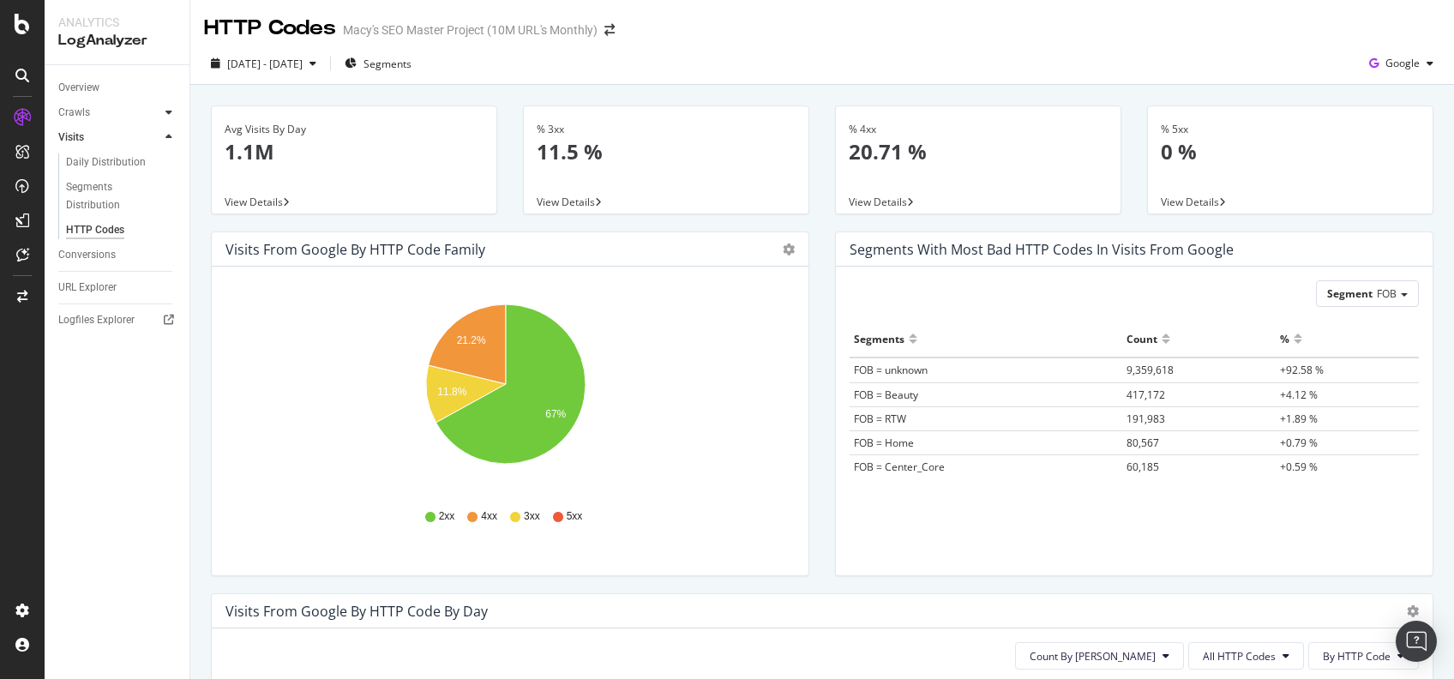
click at [174, 109] on div at bounding box center [168, 112] width 17 height 17
click at [114, 172] on div "Segments Distribution" at bounding box center [113, 171] width 95 height 36
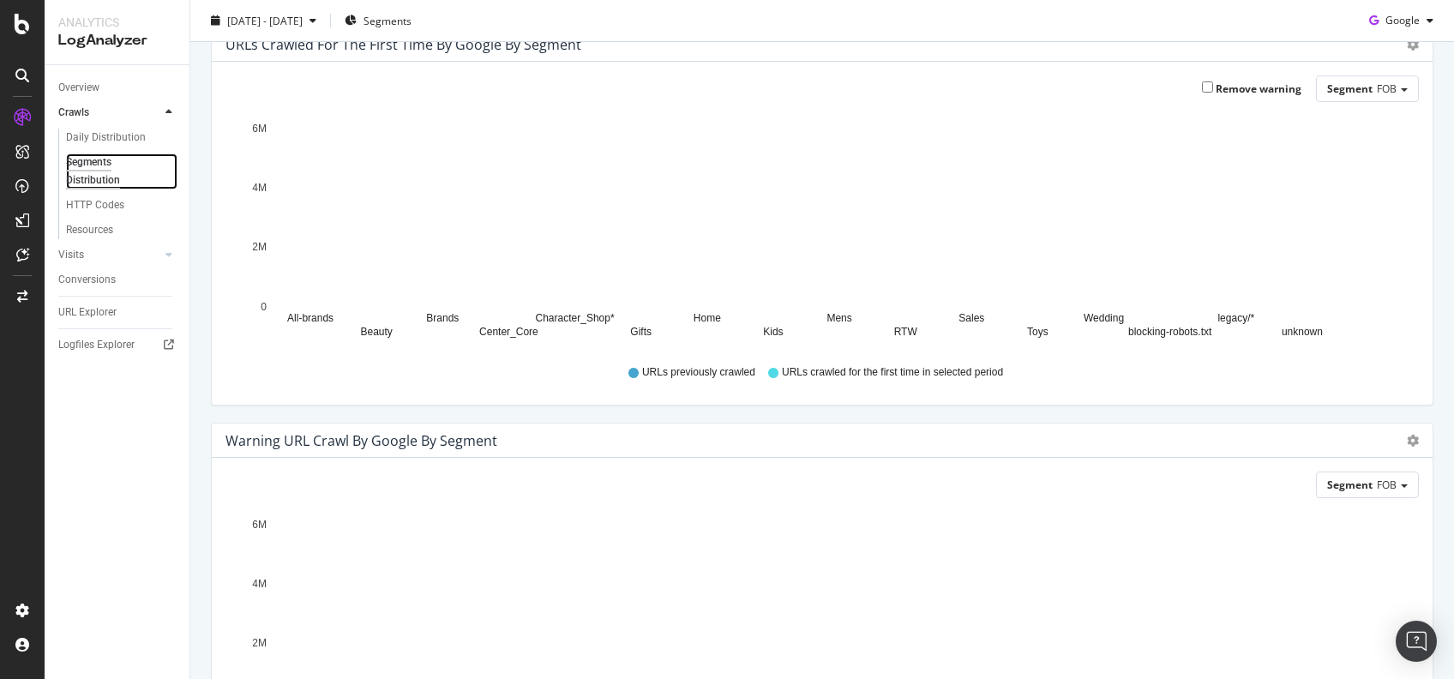
scroll to position [331, 0]
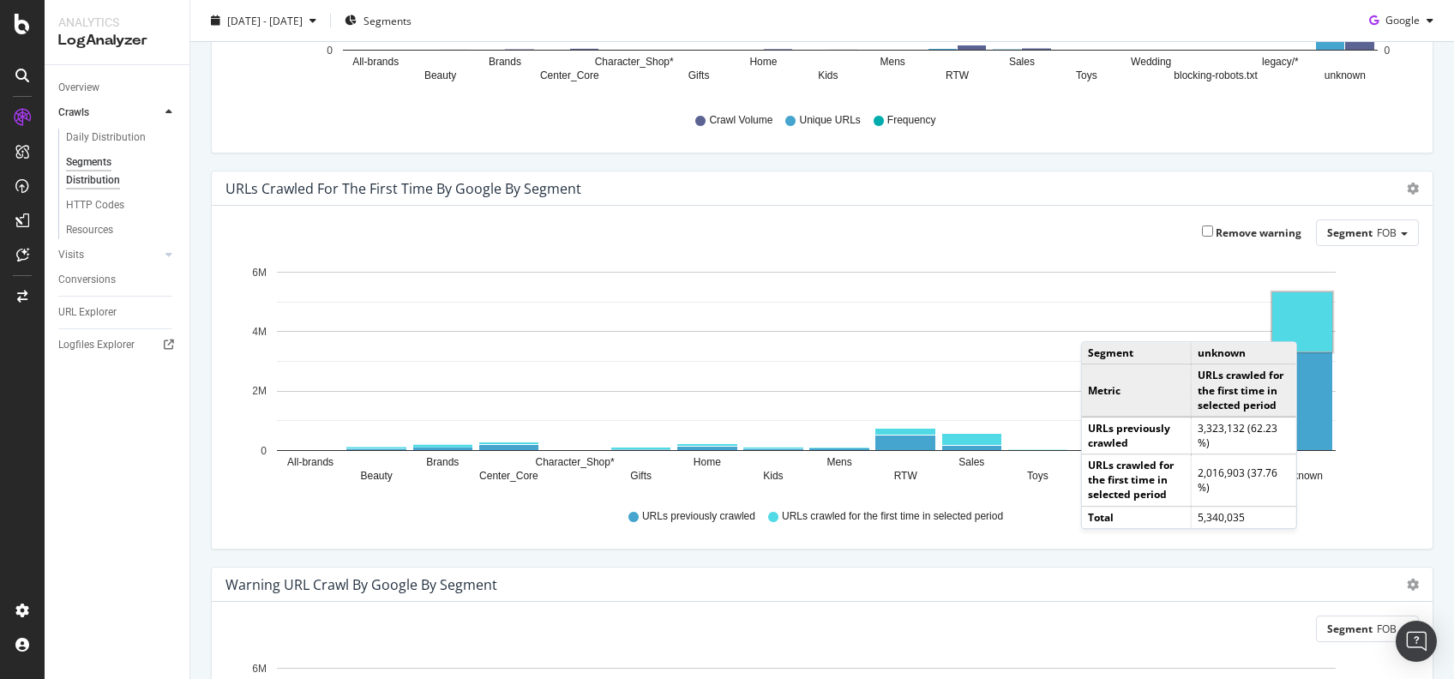
click at [1297, 323] on rect "A chart." at bounding box center [1302, 321] width 60 height 59
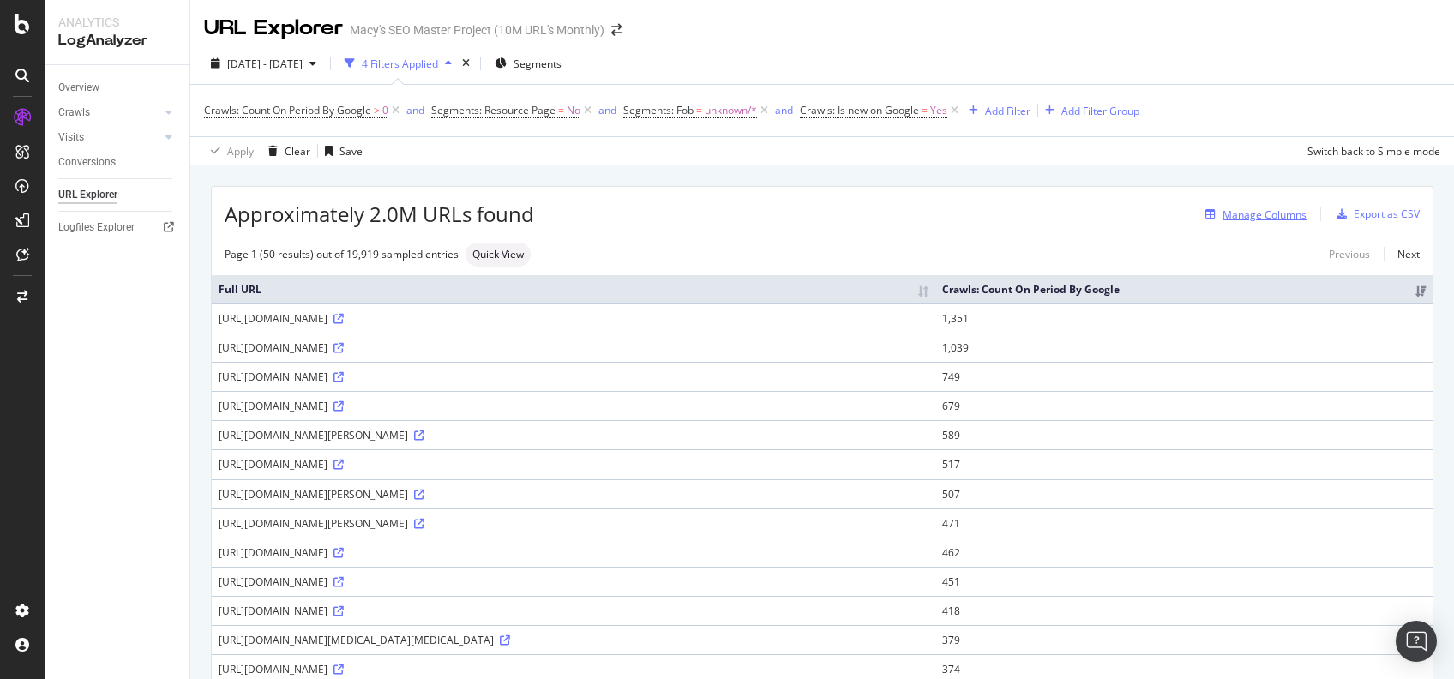
click at [1234, 217] on div "Manage Columns" at bounding box center [1265, 215] width 84 height 15
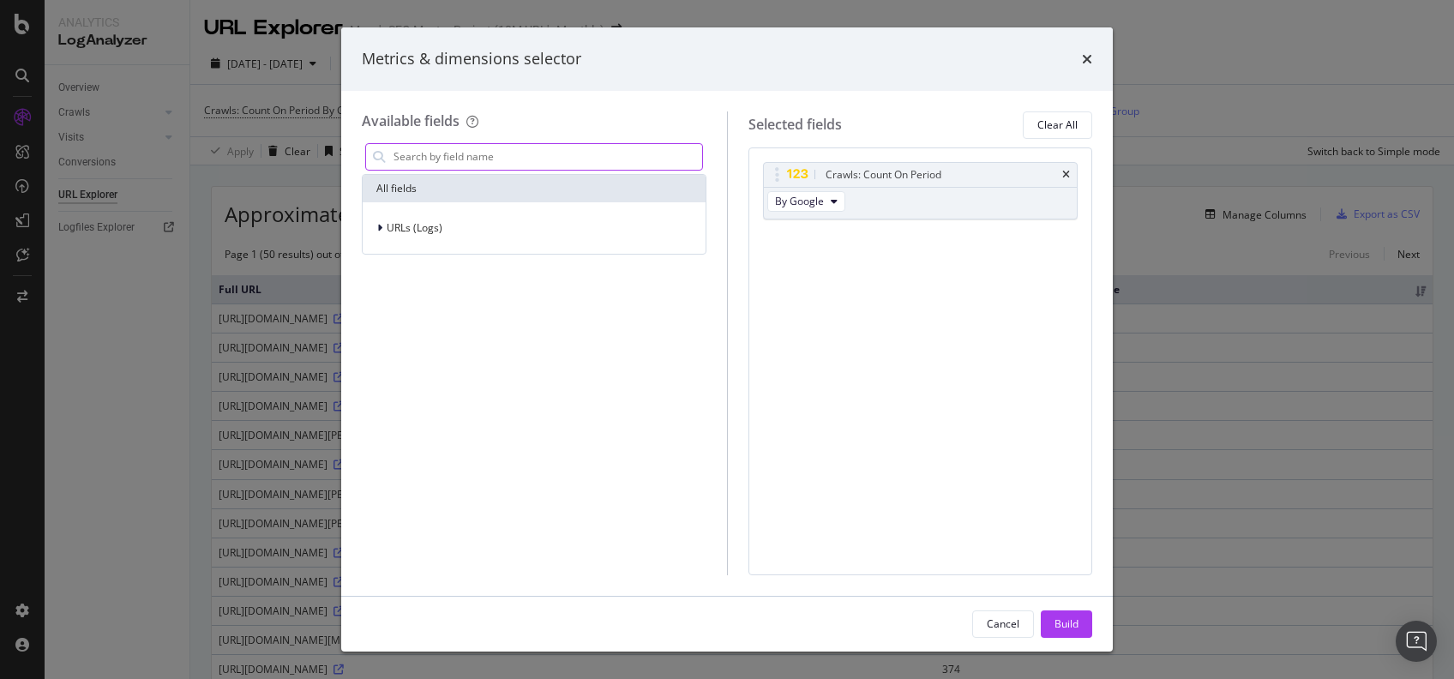
click at [460, 154] on input "modal" at bounding box center [547, 157] width 310 height 26
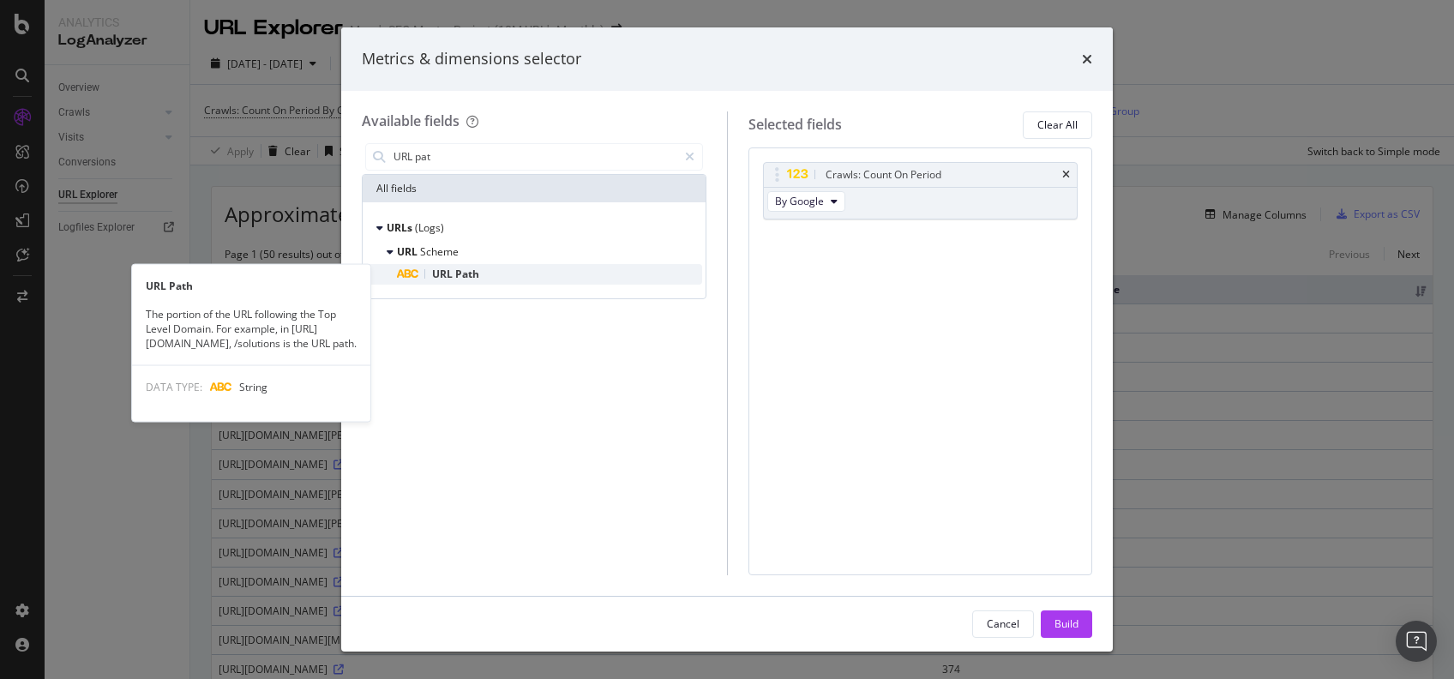
type input "URL pat"
click at [453, 277] on span "URL" at bounding box center [443, 274] width 23 height 15
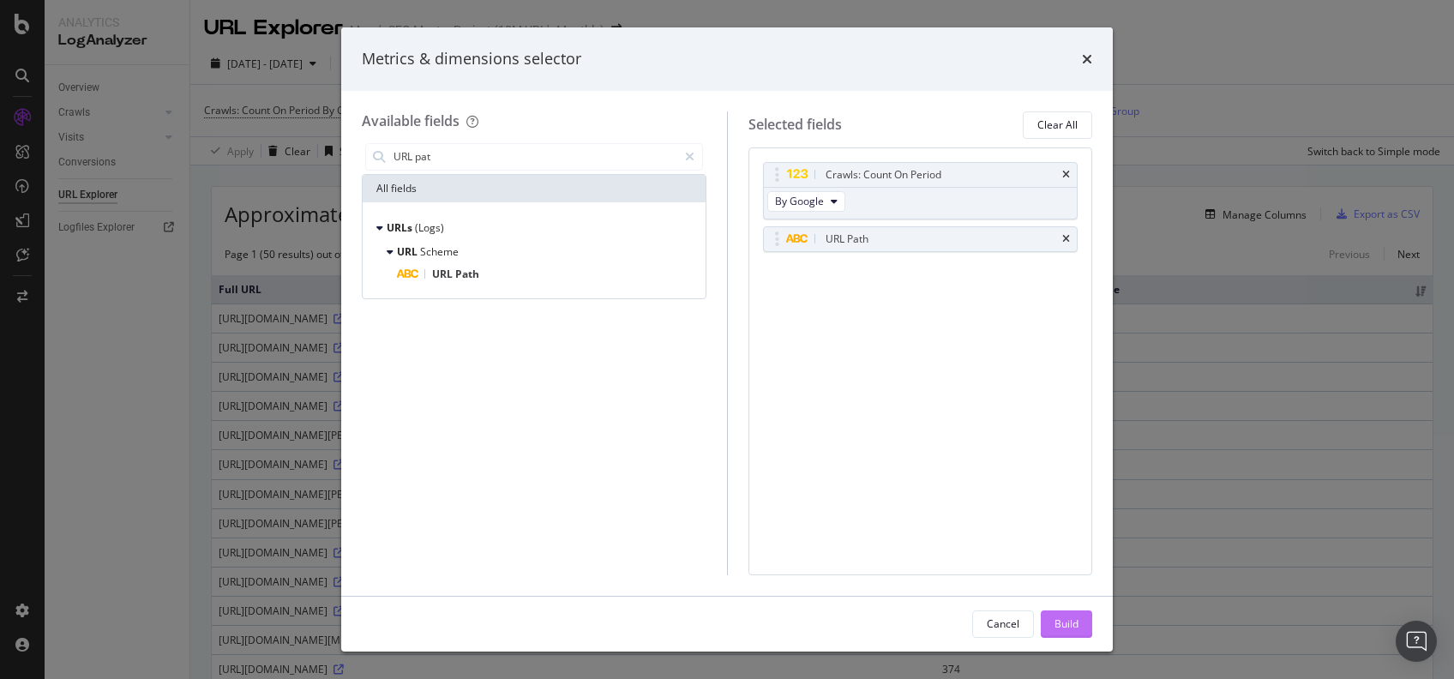
click at [1060, 622] on div "Build" at bounding box center [1067, 624] width 24 height 15
